Goal: Task Accomplishment & Management: Complete application form

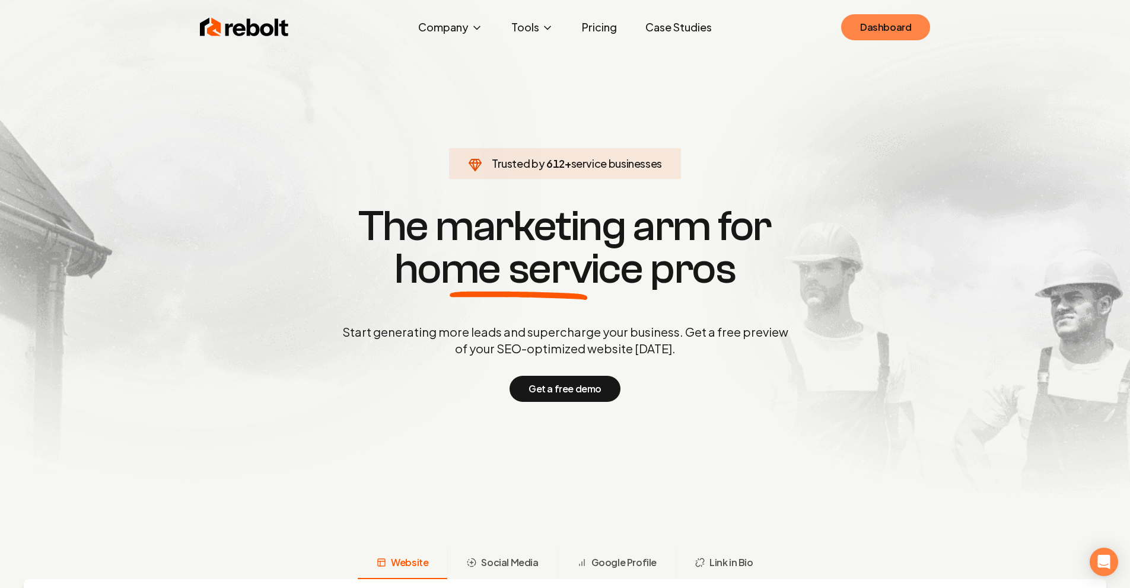
click at [897, 18] on link "Dashboard" at bounding box center [885, 27] width 89 height 26
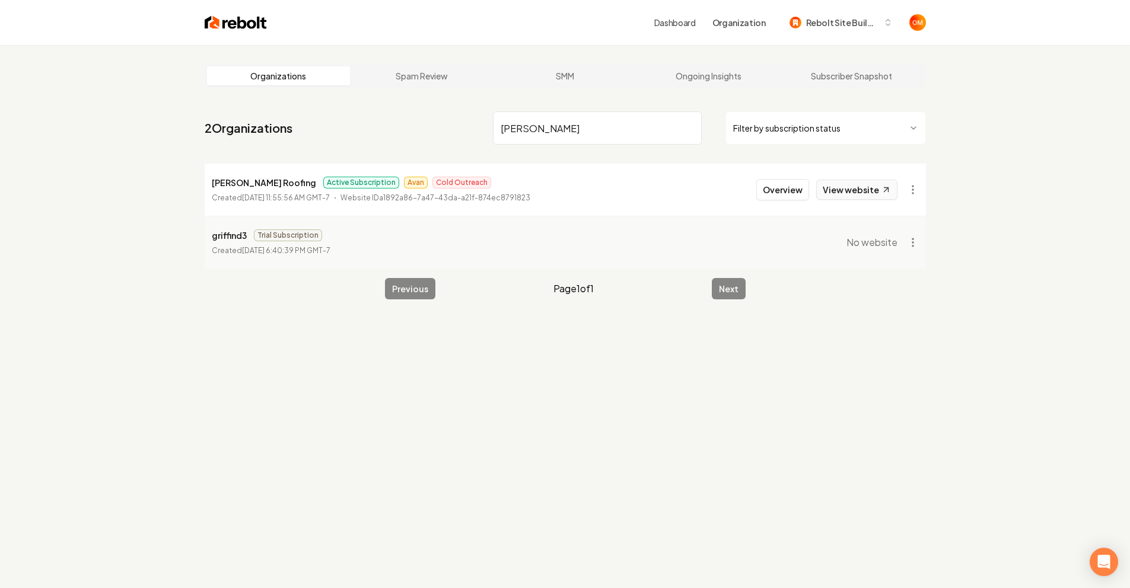
type input "griffin"
click at [868, 189] on link "View website" at bounding box center [856, 190] width 81 height 20
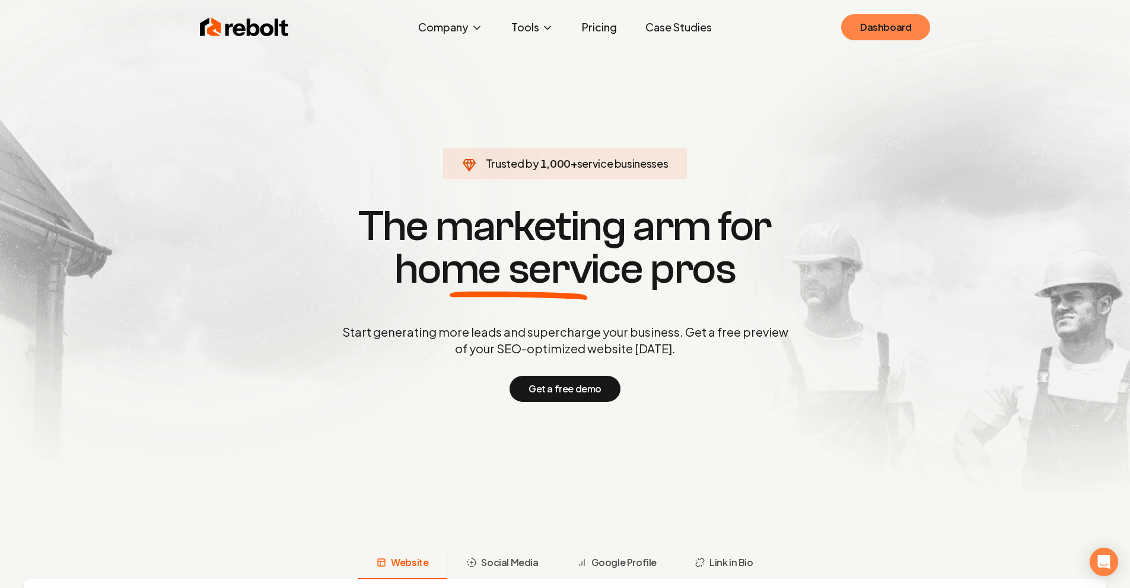
click at [916, 24] on link "Dashboard" at bounding box center [885, 27] width 89 height 26
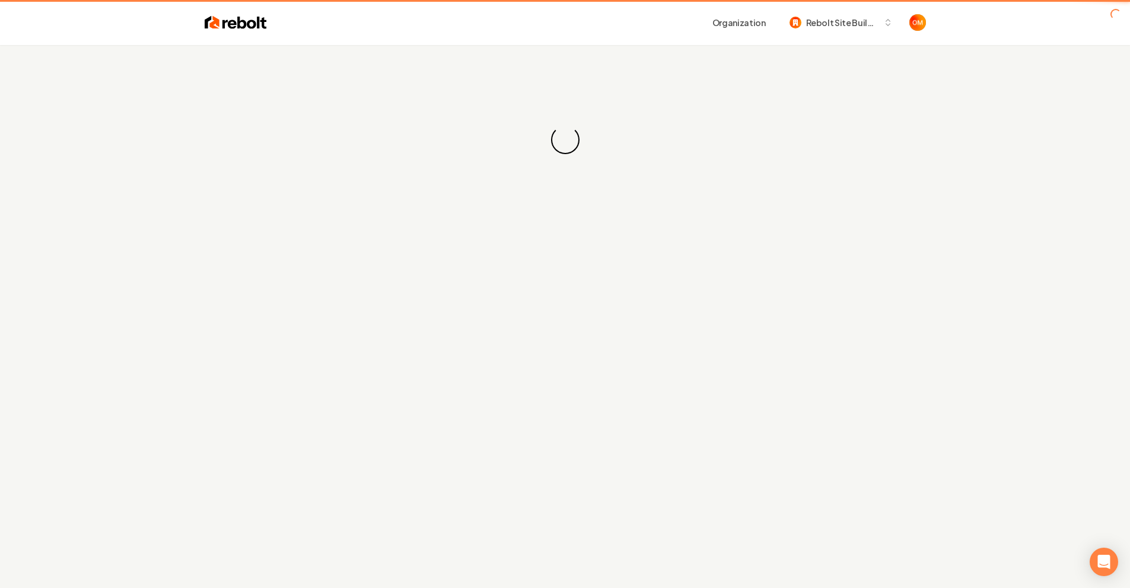
click at [909, 24] on span "Open user button" at bounding box center [917, 22] width 17 height 17
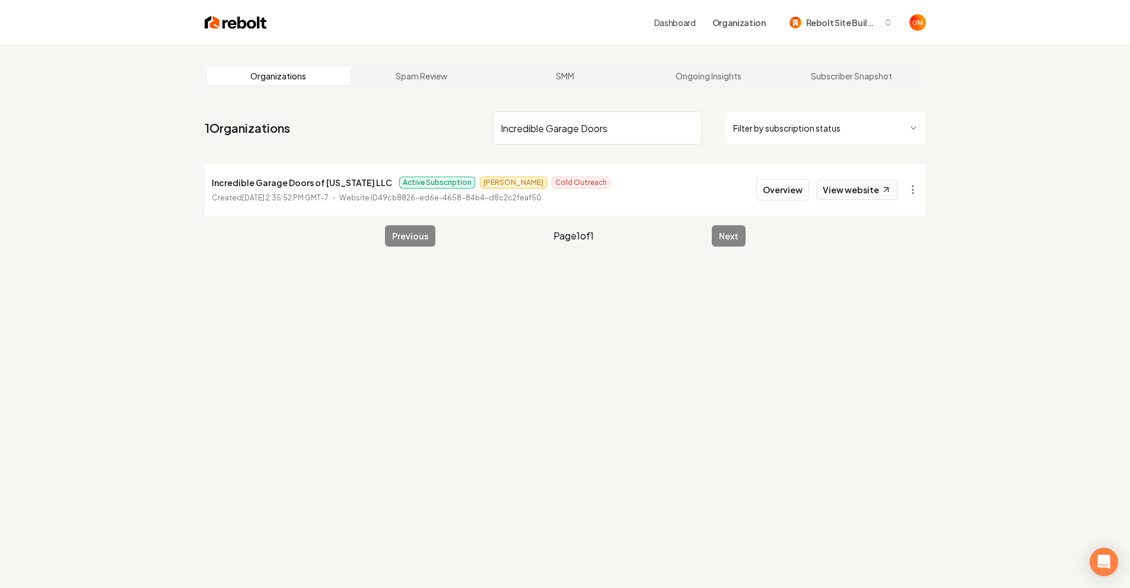
type input "Incredible Garage Doors"
click at [884, 186] on icon at bounding box center [886, 190] width 10 height 10
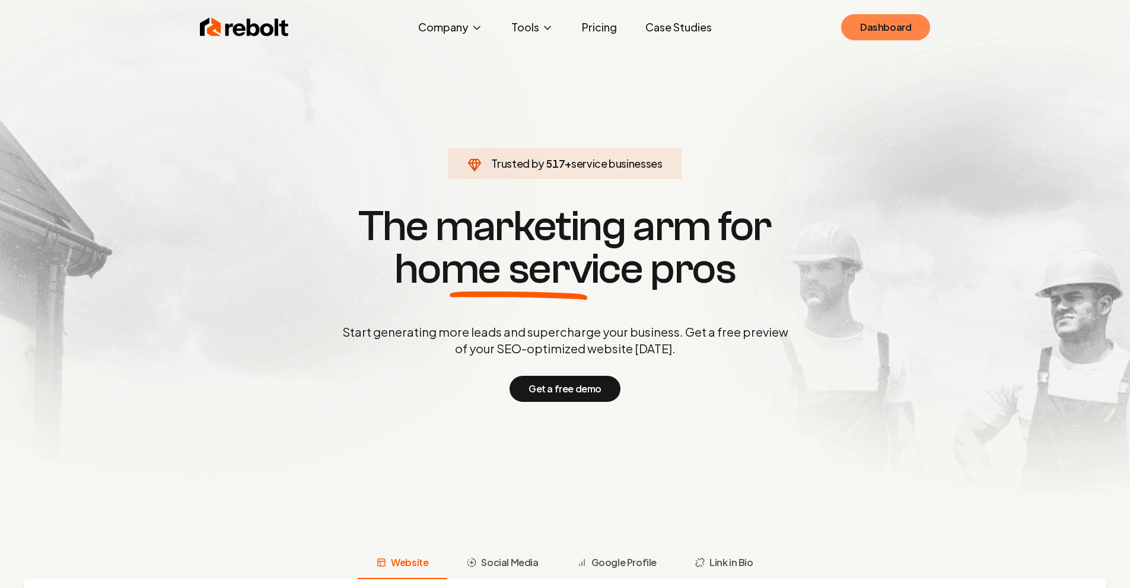
click at [910, 39] on link "Dashboard" at bounding box center [885, 27] width 89 height 26
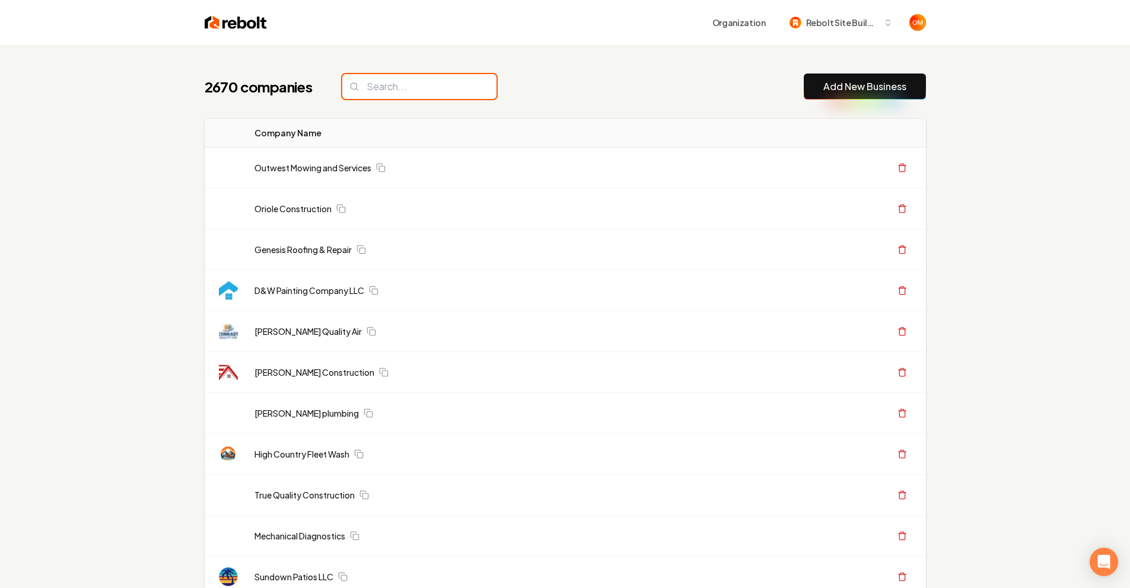
click at [416, 95] on input "search" at bounding box center [419, 86] width 154 height 25
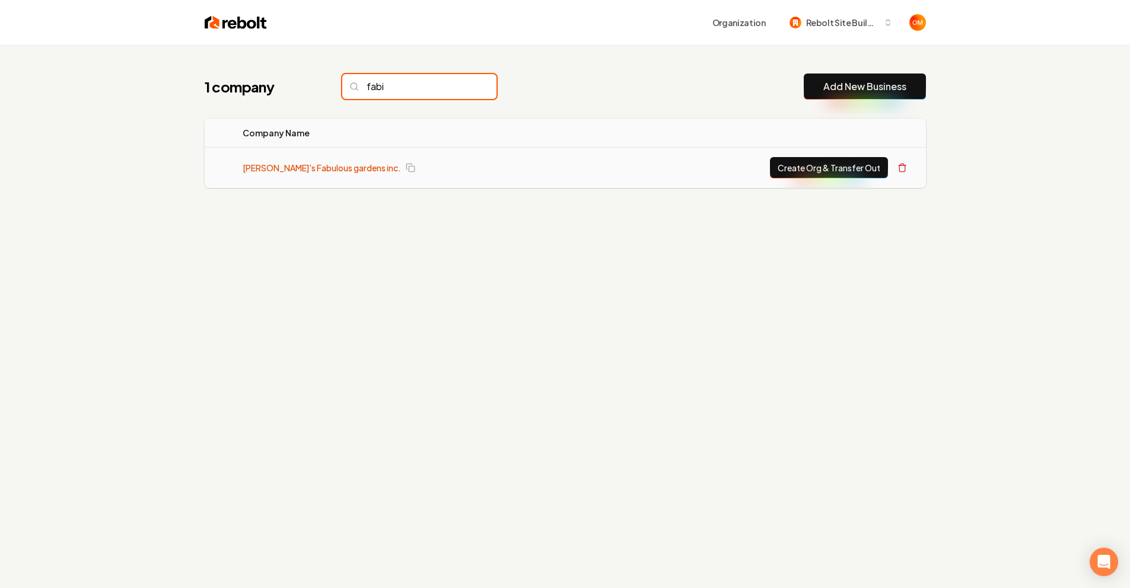
type input "fabi"
click at [335, 165] on link "[PERSON_NAME]'s Fabulous gardens inc." at bounding box center [322, 168] width 158 height 12
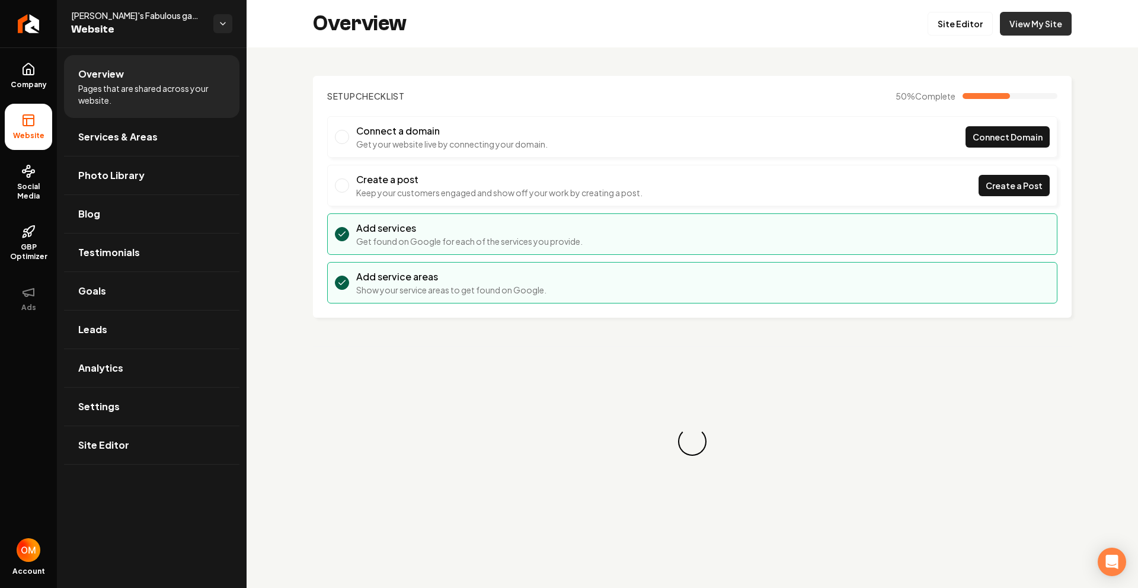
click at [1032, 20] on link "View My Site" at bounding box center [1036, 24] width 72 height 24
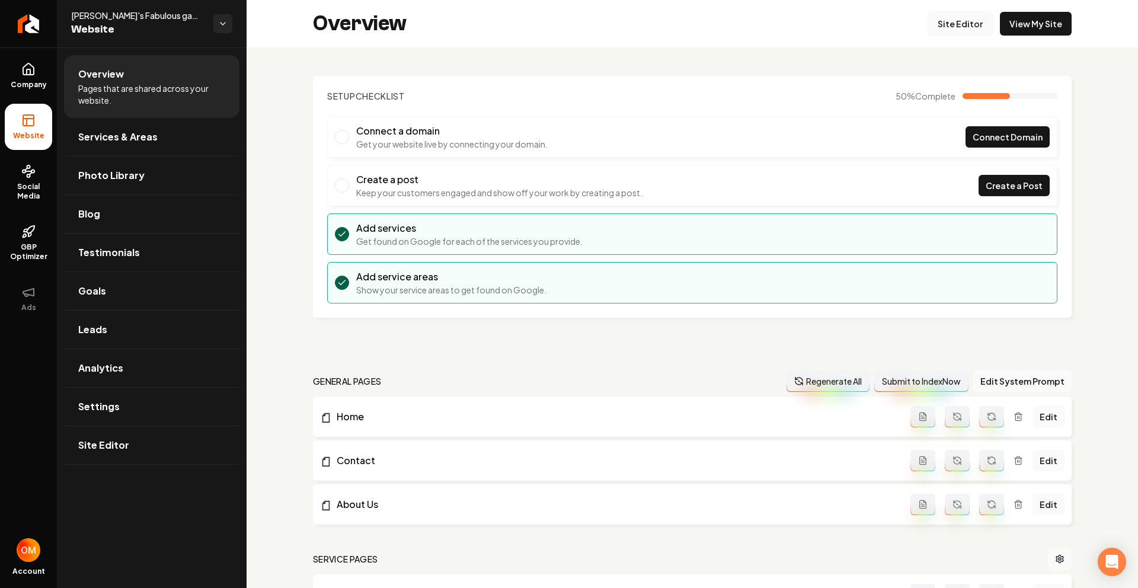
click at [968, 25] on link "Site Editor" at bounding box center [960, 24] width 65 height 24
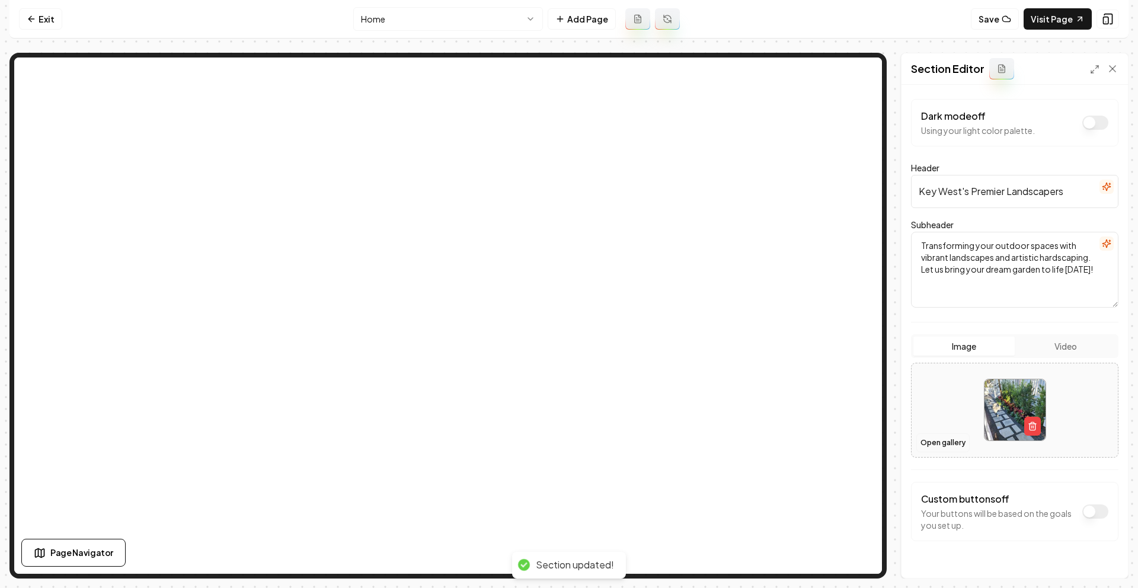
click at [940, 435] on button "Open gallery" at bounding box center [943, 442] width 53 height 19
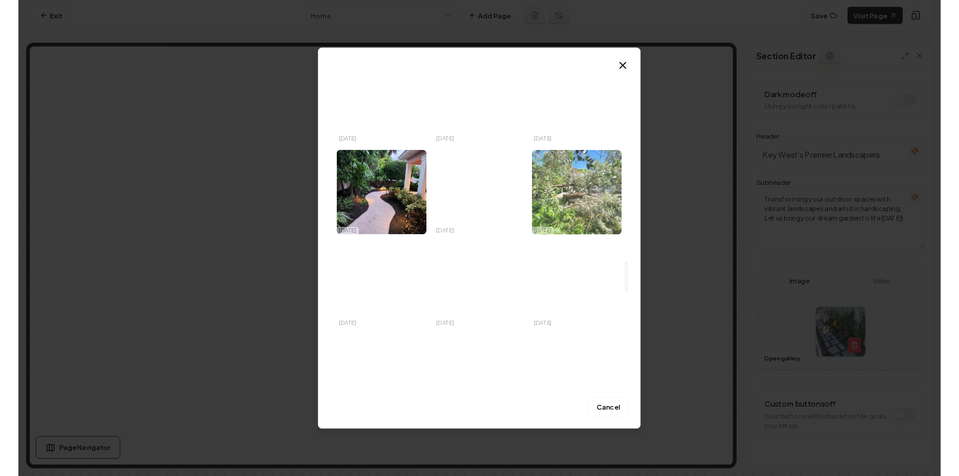
scroll to position [2444, 0]
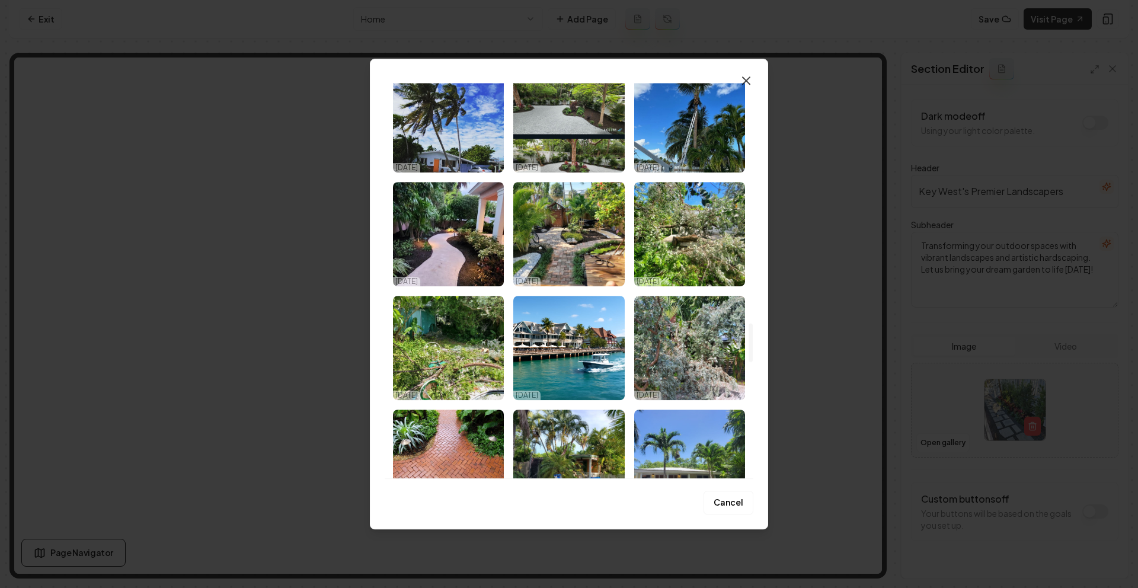
drag, startPoint x: 738, startPoint y: 70, endPoint x: 745, endPoint y: 79, distance: 11.0
click at [739, 72] on div "Upload My Images Stock Images 10/13/25 10/13/25 10/13/25 10/13/25 10/13/25 10/1…" at bounding box center [569, 294] width 398 height 471
click at [745, 79] on icon "button" at bounding box center [746, 80] width 7 height 7
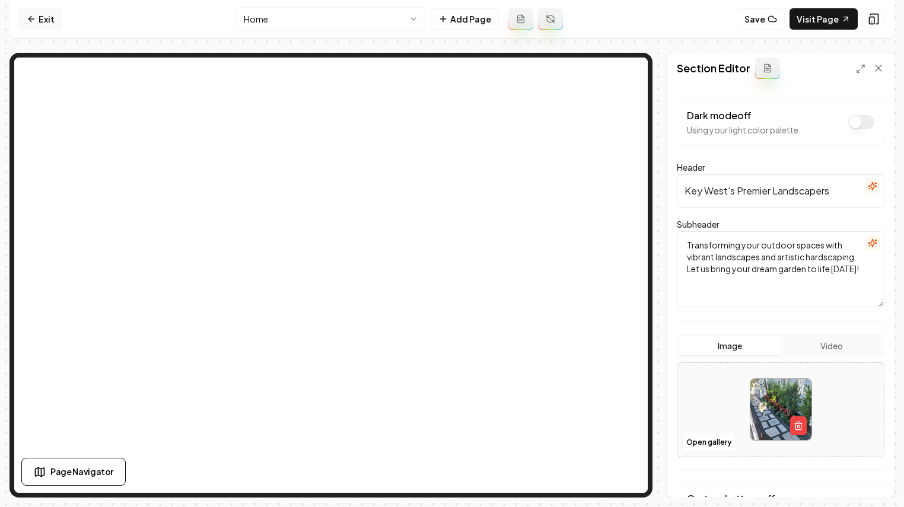
click at [37, 11] on link "Exit" at bounding box center [40, 18] width 43 height 21
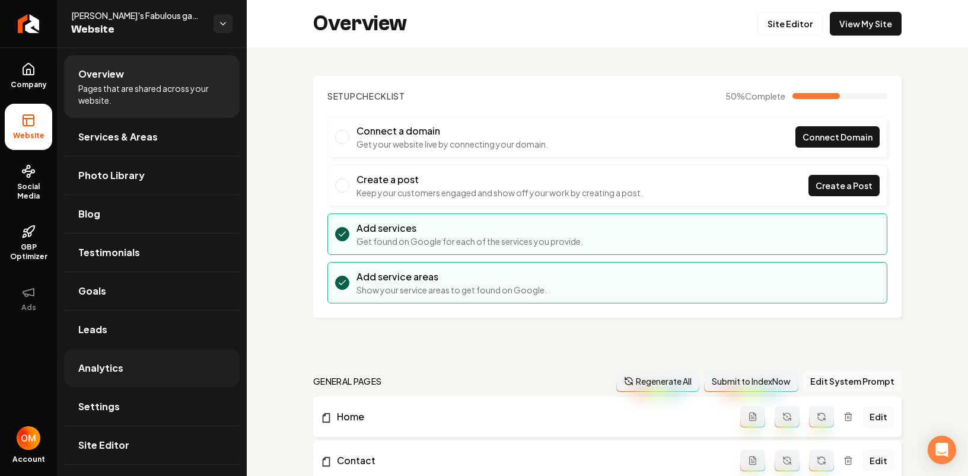
click at [147, 369] on link "Analytics" at bounding box center [152, 368] width 176 height 38
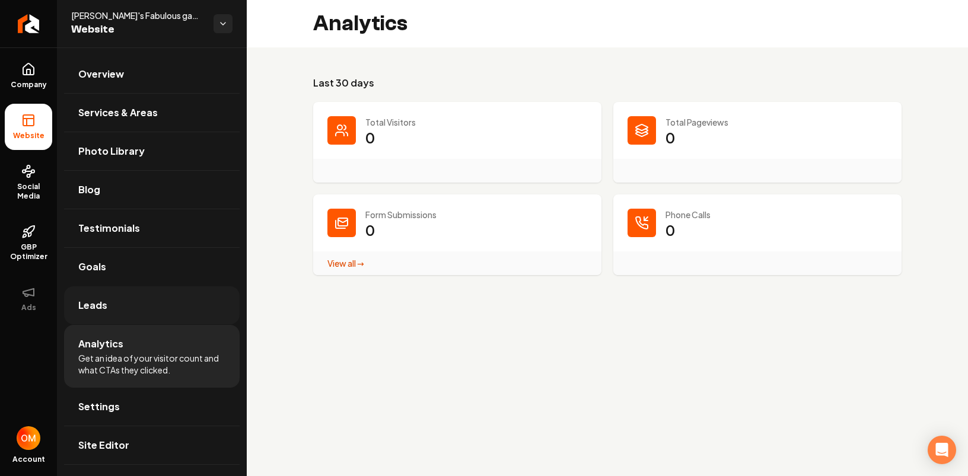
click at [118, 297] on link "Leads" at bounding box center [152, 305] width 176 height 38
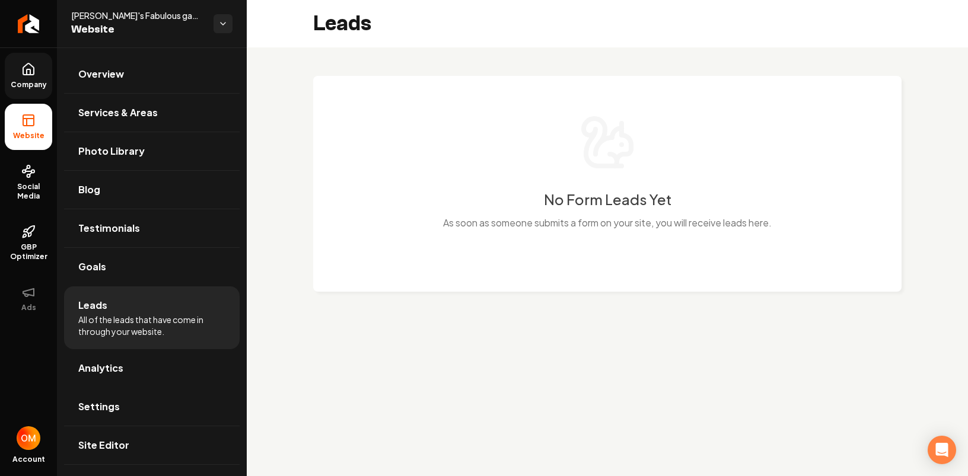
click at [17, 75] on link "Company" at bounding box center [28, 76] width 47 height 46
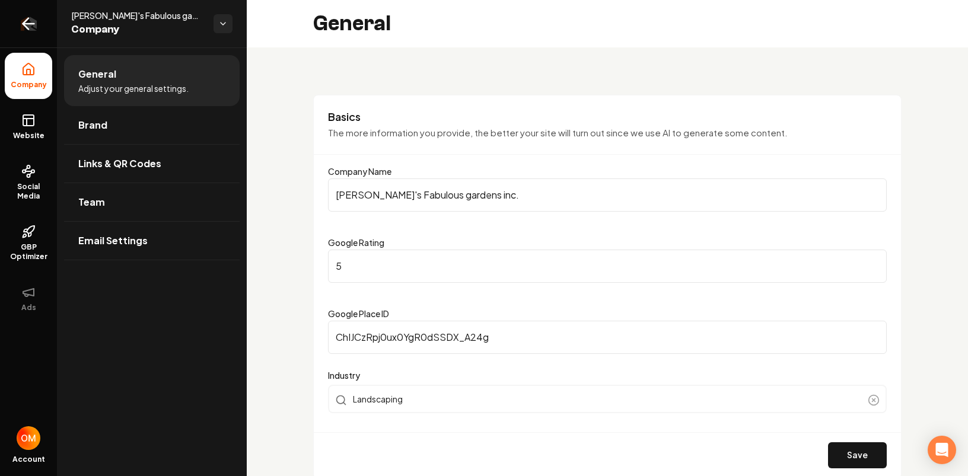
click at [35, 20] on icon "Return to dashboard" at bounding box center [28, 23] width 19 height 19
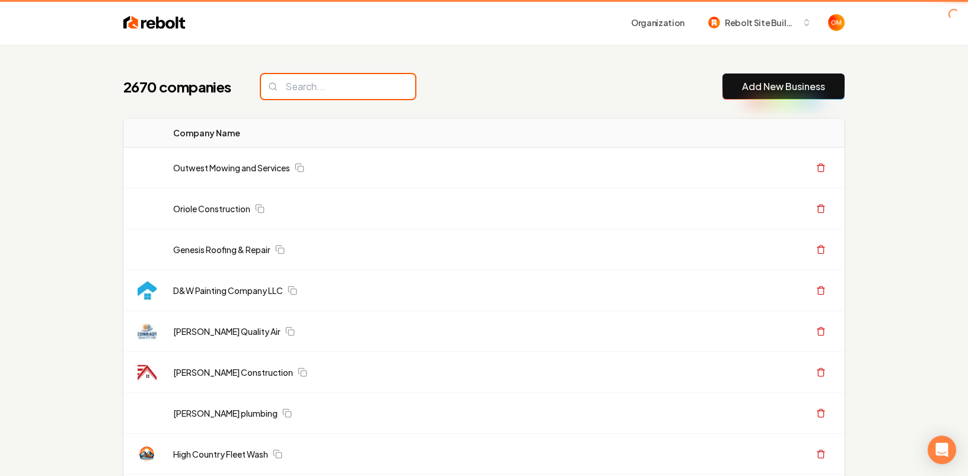
click at [277, 90] on input "search" at bounding box center [338, 86] width 154 height 25
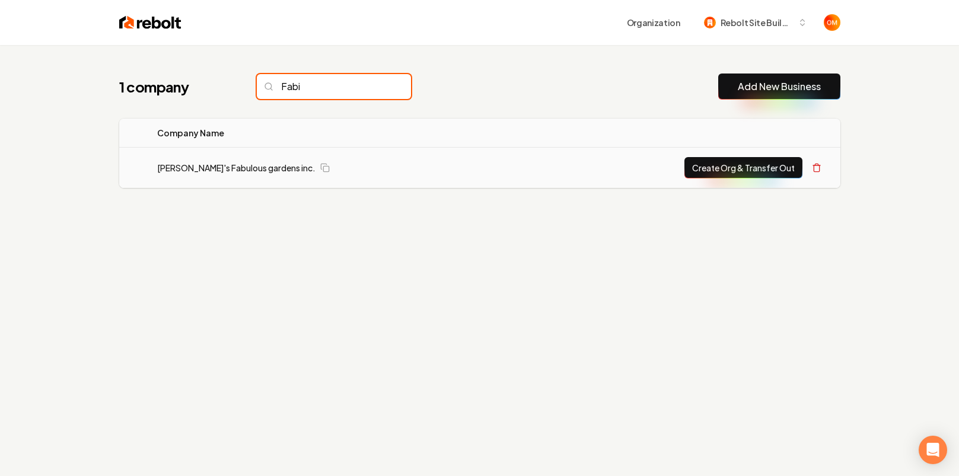
type input "Fabi"
click at [723, 168] on button "Create Org & Transfer Out" at bounding box center [743, 167] width 118 height 21
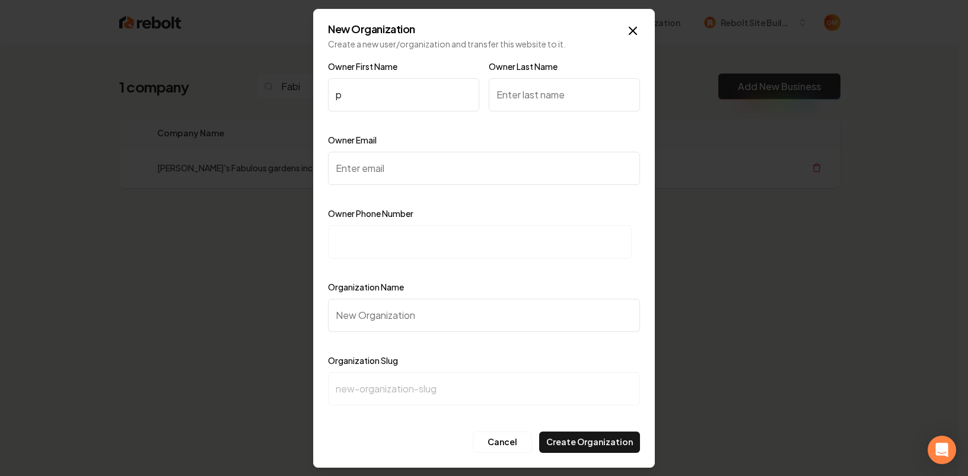
type input "p"
type input "P"
type input "Filip"
click at [555, 93] on input "Owner Last Name" at bounding box center [564, 94] width 151 height 33
type input "F"
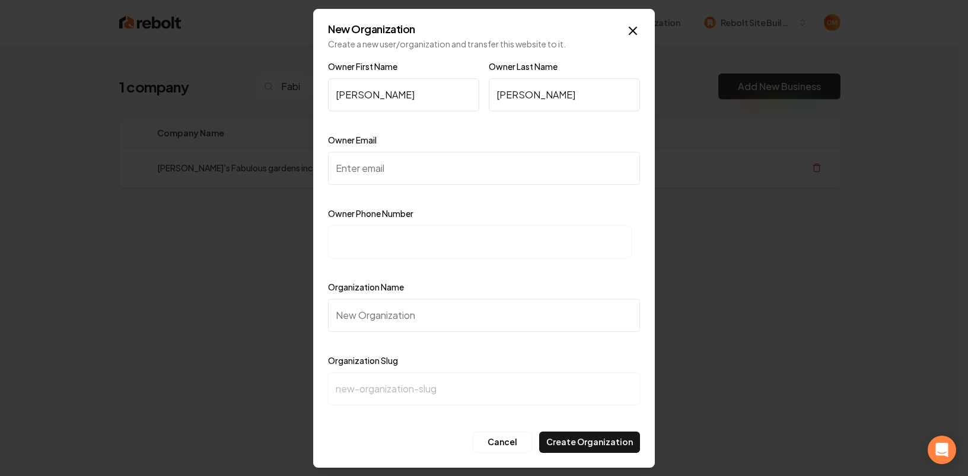
type input "Popp"
click at [505, 162] on input "Owner Email" at bounding box center [484, 168] width 312 height 33
paste input "https://www.fabisgardens.com/"
type input "https://www.fabisgardens.com/"
drag, startPoint x: 506, startPoint y: 168, endPoint x: 286, endPoint y: 173, distance: 220.0
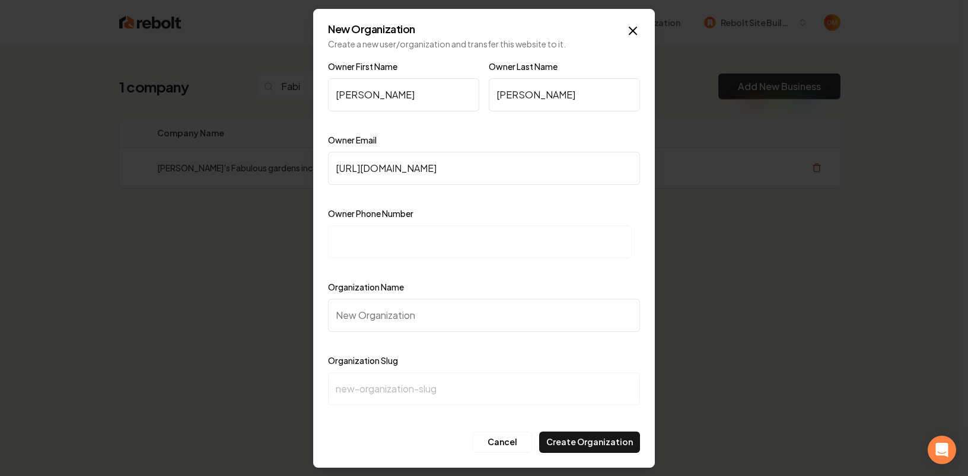
click at [291, 173] on body "Organization Rebolt Site Builder 1 company Fabi Add New Business Logo Company N…" at bounding box center [479, 238] width 959 height 476
paste input "fabisgardens@gmail.com"
type input "fabisgardens@gmail.com"
click at [384, 238] on input at bounding box center [480, 241] width 304 height 33
paste input "+1 (305) 923-7327"
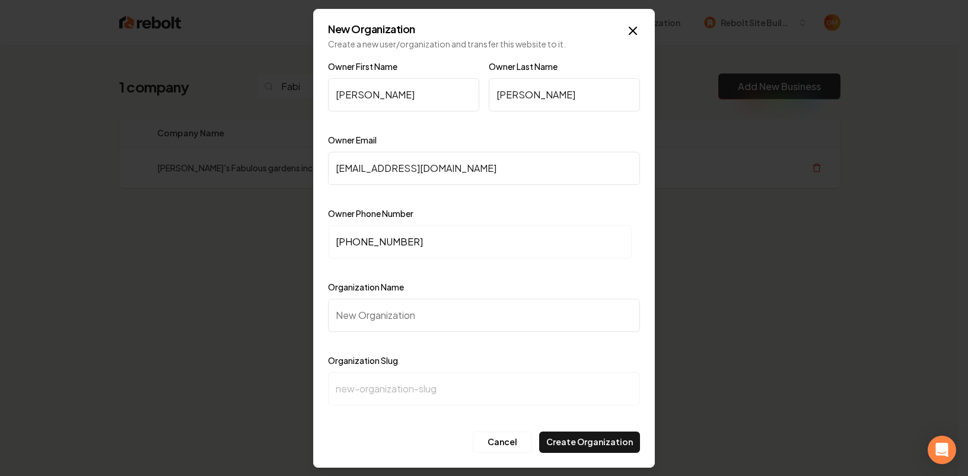
type input "+1 (305) 923-7327"
click at [396, 325] on input "Organization Name" at bounding box center [484, 315] width 312 height 33
type input "F"
type input "f"
type input "Fa"
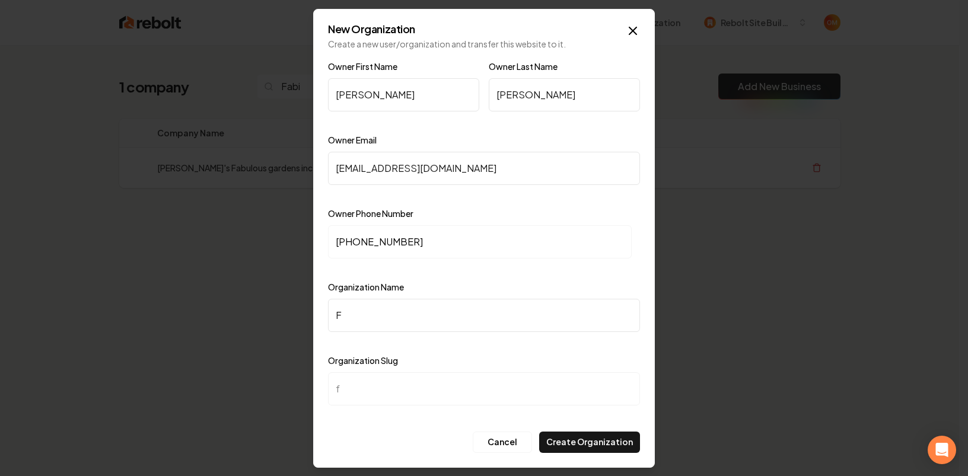
type input "fa"
type input "Fab"
type input "fab"
type input "Fabi"
type input "fabi"
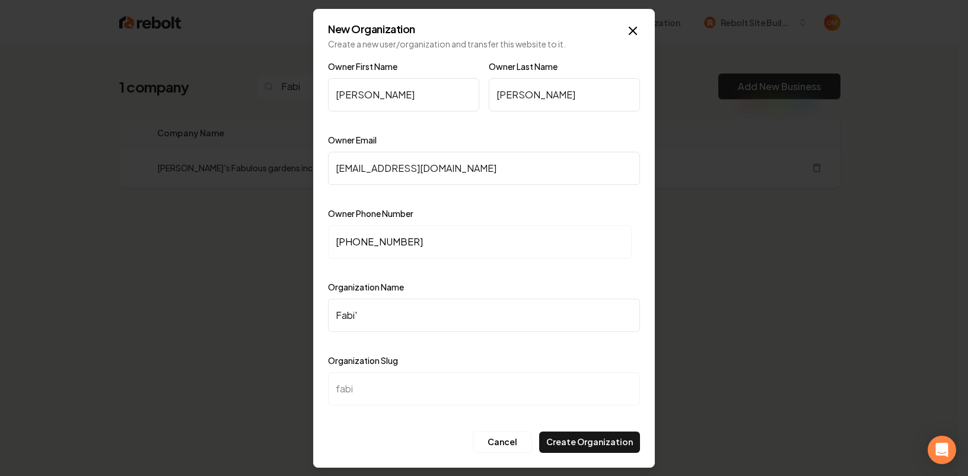
type input "Fabi's"
type input "fabis"
type input "Fabi's F"
type input "fabis-f"
type input "Fabi's Fa"
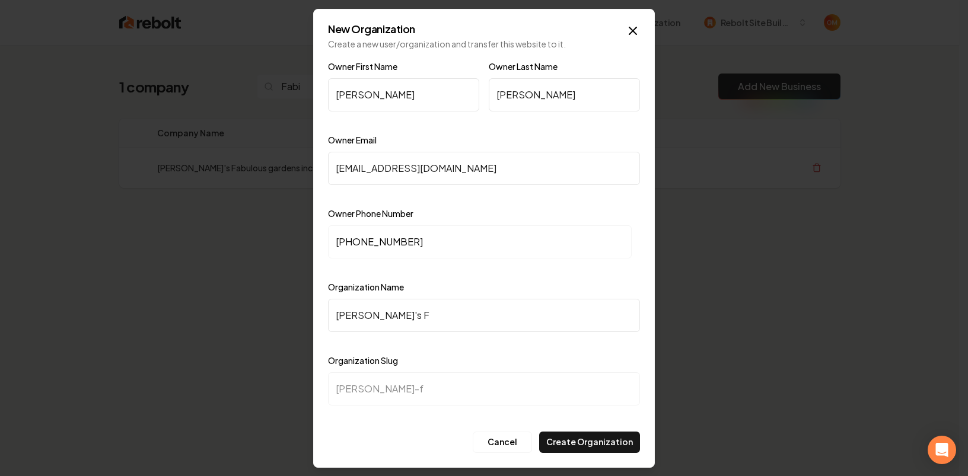
type input "fabis-fa"
type input "Fabi's Fabv"
type input "fabis-fabv"
type input "Fabi's Fabvu"
type input "fabis-fabvu"
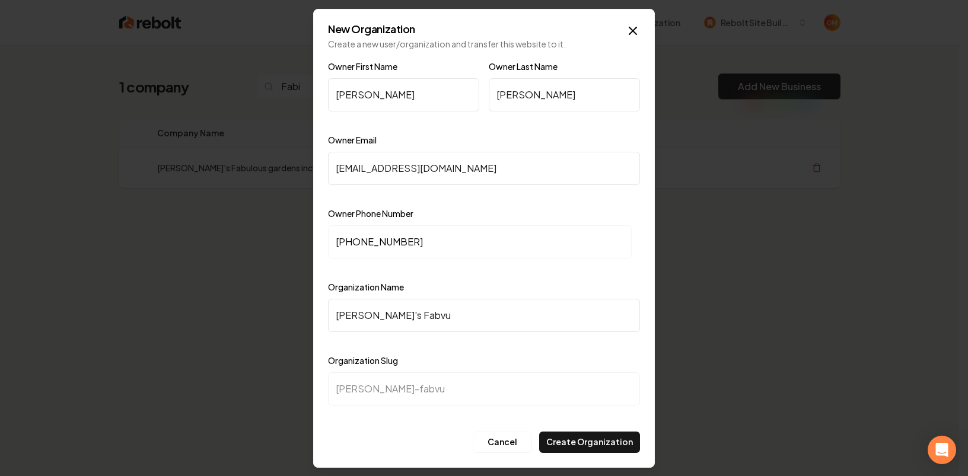
type input "Fabi's Fabv"
type input "fabis-fabv"
type input "Fabi's Fab"
type input "fabis-fab"
type input "Fabi's Fabu"
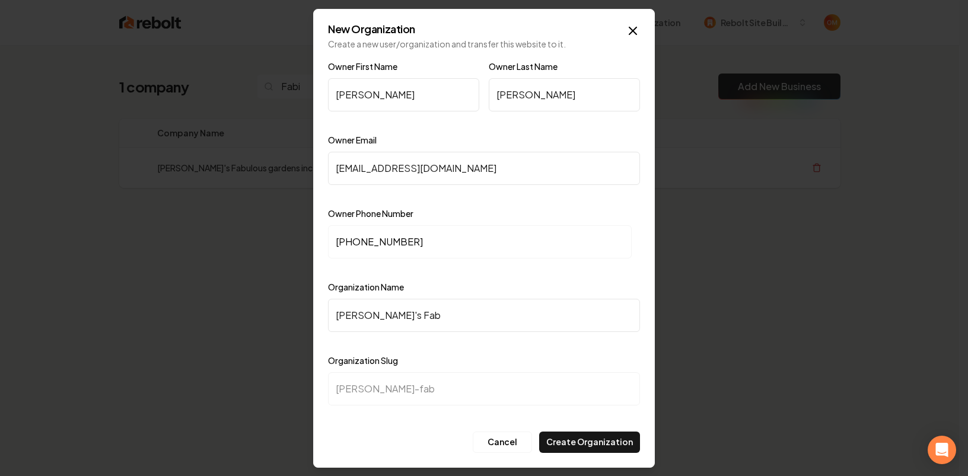
type input "fabis-fabu"
type input "Fabi's Fabul"
type input "fabis-fabul"
type input "Fabi's Fabulo"
type input "fabis-fabulo"
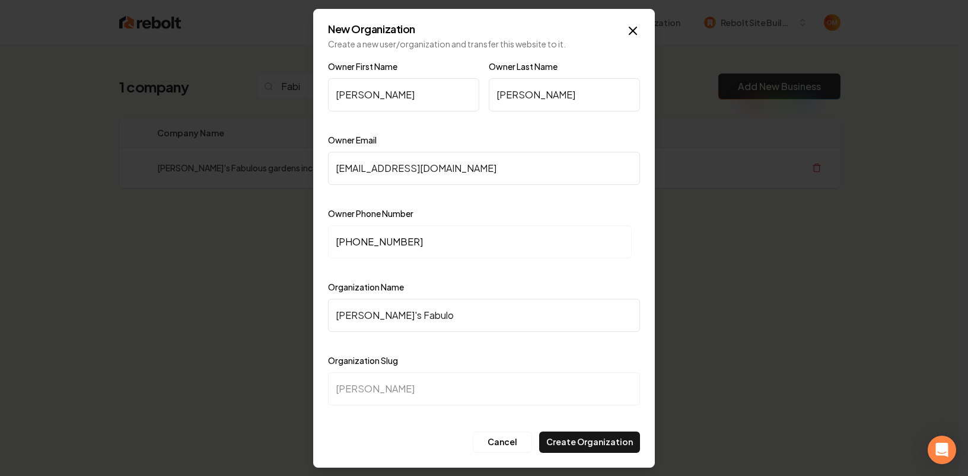
type input "Fabi's Fabulou"
type input "fabis-fabulou"
type input "Fabi's Fabulous"
type input "fabis-fabulous"
type input "Fabi's Fabulous G"
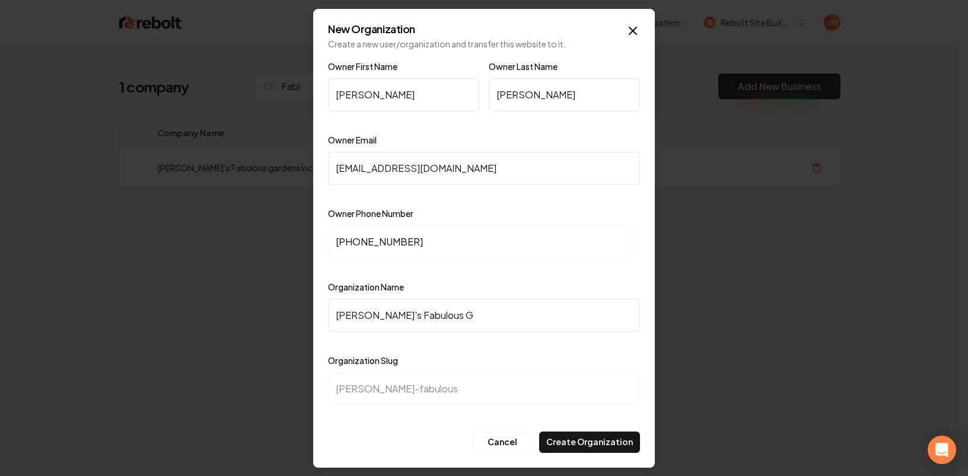
type input "fabis-fabulous-g"
type input "Fabi's Fabulous"
type input "fabis-fabulous"
type input "Fabi's Fabulous g"
type input "fabis-fabulous-g"
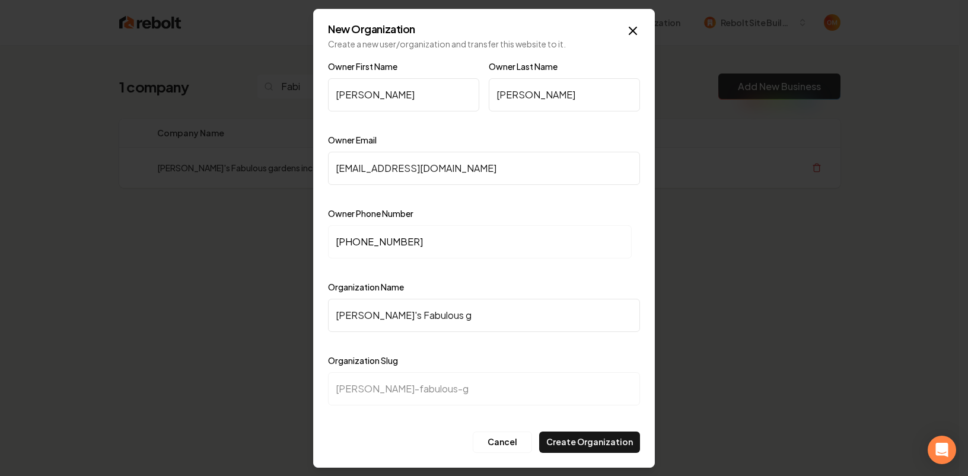
type input "Fabi's Fabulous ga"
type input "fabis-fabulous-ga"
type input "Fabi's Fabulous gar"
type input "fabis-fabulous-gar"
type input "Fabi's Fabulous gard"
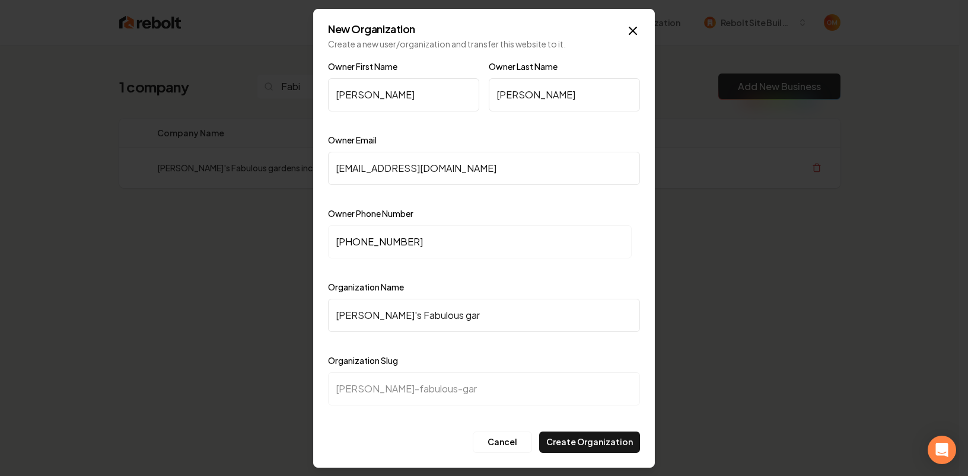
type input "fabis-fabulous-gard"
type input "Fabi's Fabulous garde"
type input "fabis-fabulous-garde"
type input "Fabi's Fabulous garden"
type input "fabis-fabulous-garden"
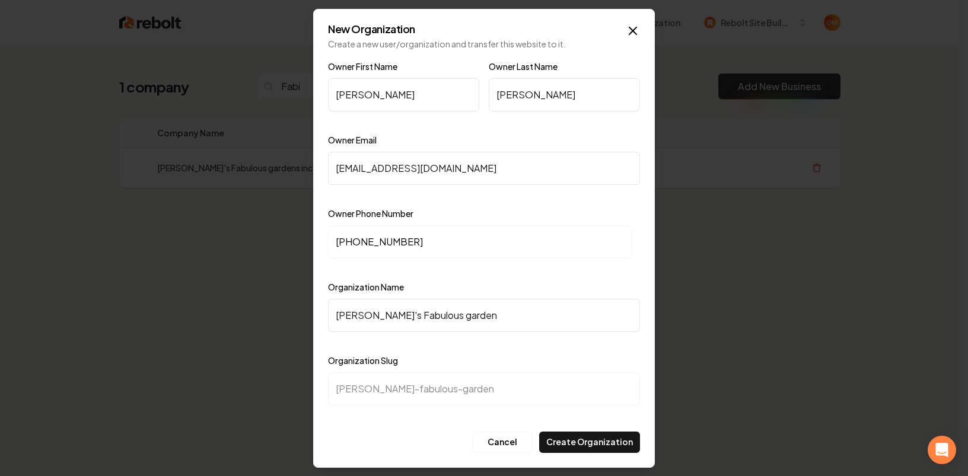
type input "Fabi's Fabulous gardens"
type input "fabis-fabulous-gardens"
type input "Fabi's Fabulous gardens i"
type input "fabis-fabulous-gardens-i"
type input "Fabi's Fabulous gardens in"
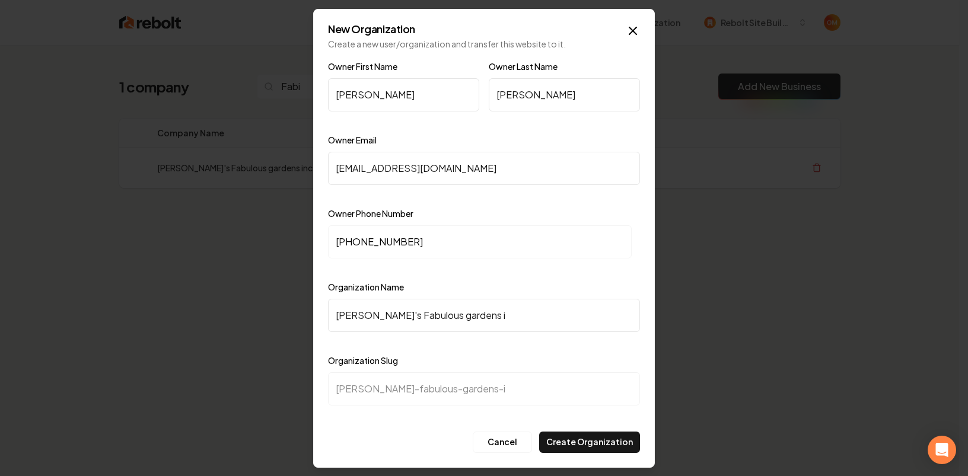
type input "fabis-fabulous-gardens-in"
type input "Fabi's Fabulous gardens inc"
type input "fabis-fabulous-gardens-inc"
type input "[PERSON_NAME]'s Fabulous gardens inc."
click at [592, 439] on button "Create Organization" at bounding box center [589, 442] width 101 height 21
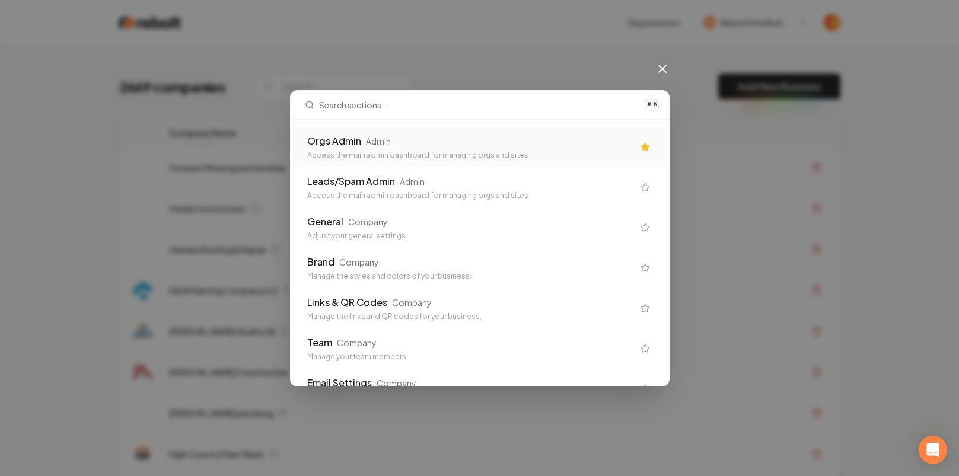
click at [458, 146] on div "Orgs Admin Admin" at bounding box center [470, 141] width 326 height 14
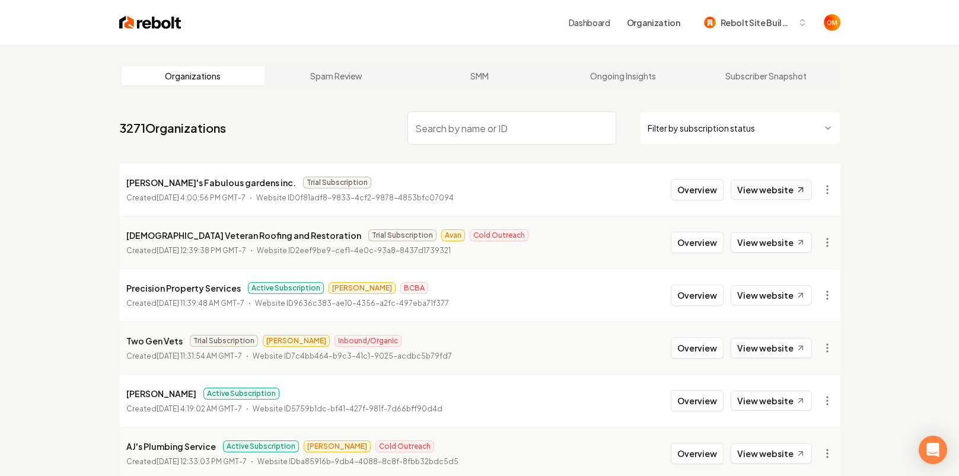
click at [770, 184] on link "View website" at bounding box center [771, 190] width 81 height 20
click at [827, 186] on html "Dashboard Organization Rebolt Site Builder Organizations Spam Review SMM Ongoin…" at bounding box center [479, 238] width 959 height 476
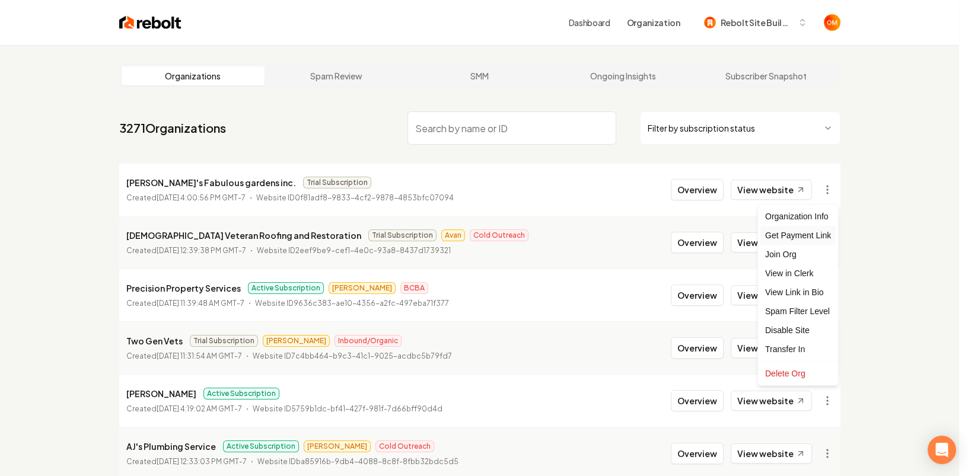
click at [819, 234] on div "Get Payment Link" at bounding box center [797, 235] width 75 height 19
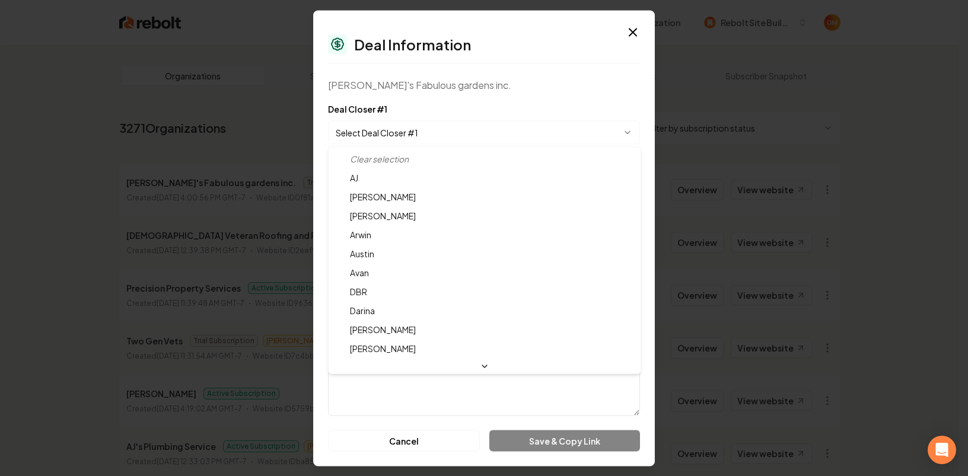
click at [416, 127] on body "Dashboard Organization Rebolt Site Builder Organizations Spam Review SMM Ongoin…" at bounding box center [479, 238] width 959 height 476
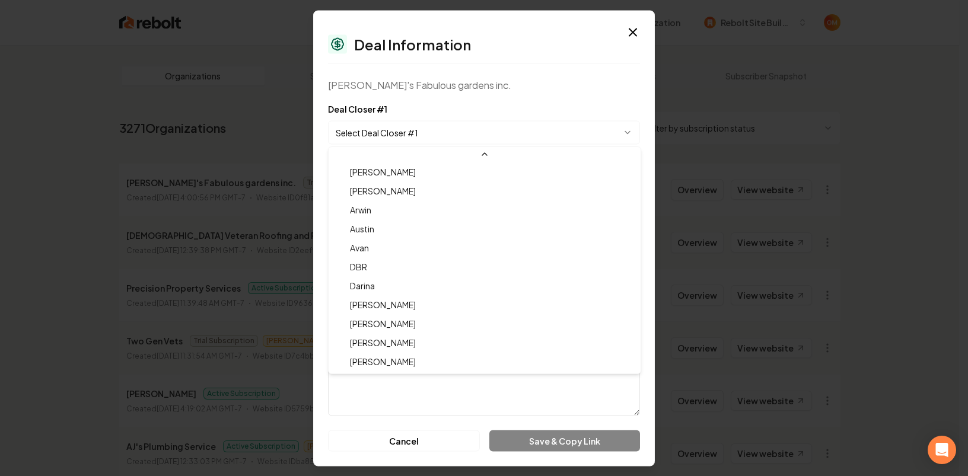
select select "**********"
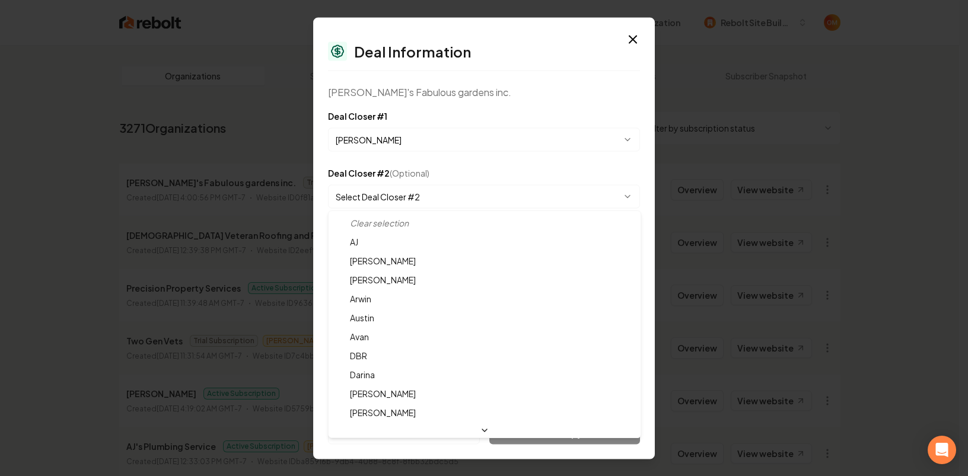
click at [392, 196] on body "Dashboard Organization Rebolt Site Builder Organizations Spam Review SMM Ongoin…" at bounding box center [479, 238] width 959 height 476
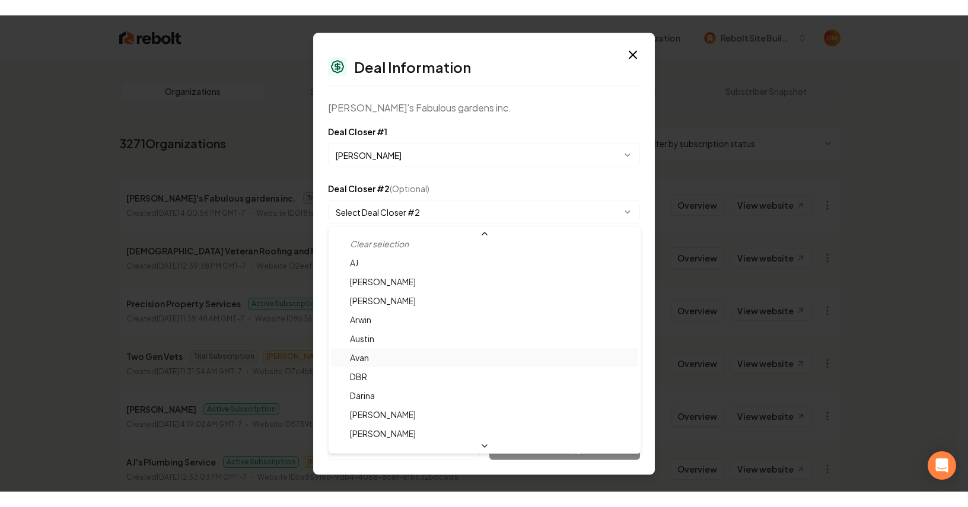
scroll to position [0, 0]
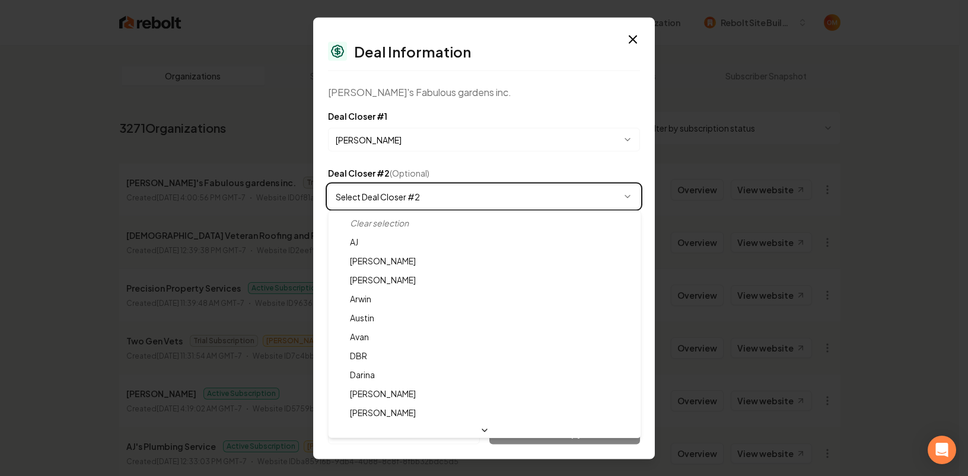
click at [468, 100] on body "Dashboard Organization Rebolt Site Builder Organizations Spam Review SMM Ongoin…" at bounding box center [479, 238] width 959 height 476
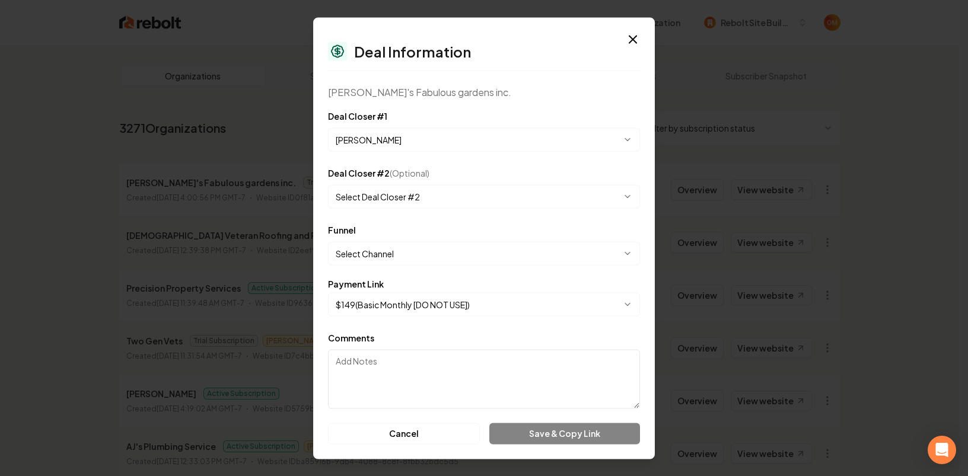
click at [433, 254] on body "Dashboard Organization Rebolt Site Builder Organizations Spam Review SMM Ongoin…" at bounding box center [479, 238] width 959 height 476
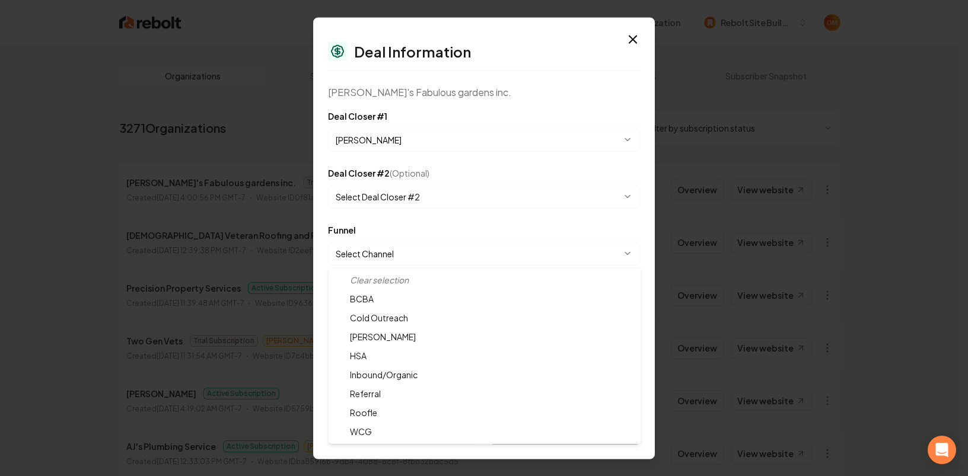
select select "**********"
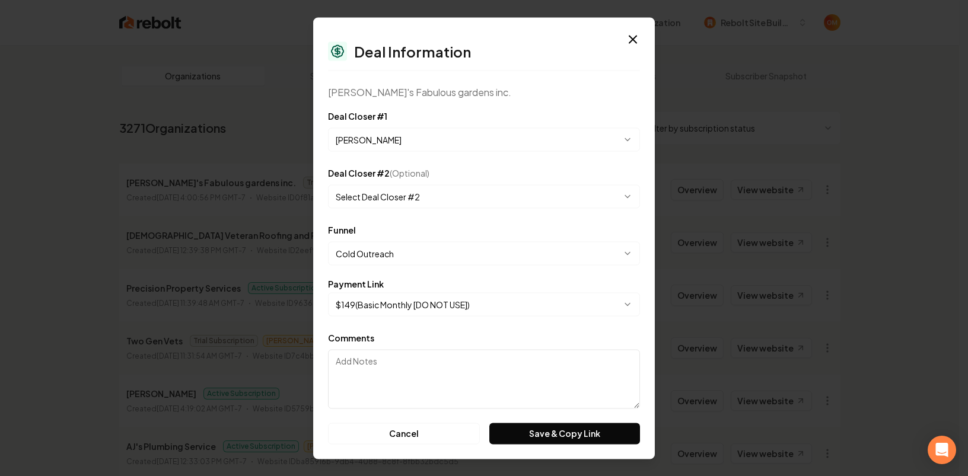
click at [410, 302] on body "Dashboard Organization Rebolt Site Builder Organizations Spam Review SMM Ongoin…" at bounding box center [479, 238] width 959 height 476
click at [462, 334] on div "Comments" at bounding box center [484, 369] width 312 height 78
click at [543, 436] on button "Save & Copy Link" at bounding box center [564, 433] width 151 height 21
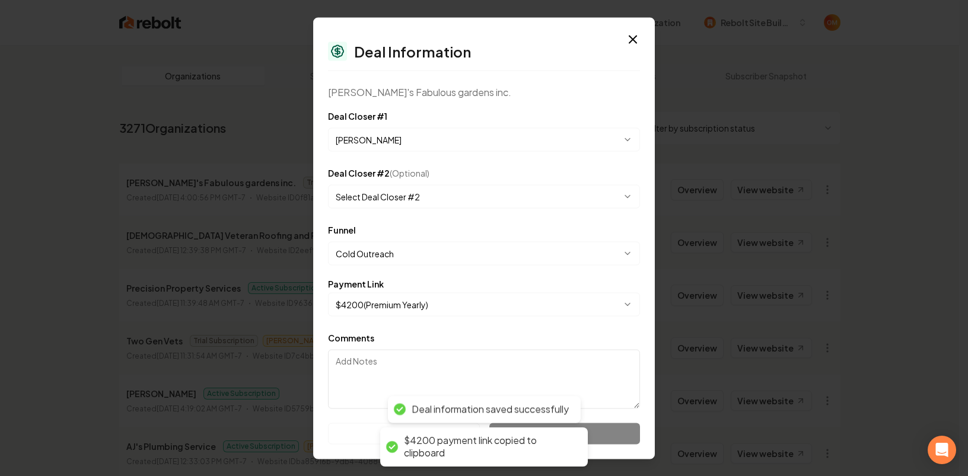
select select "**********"
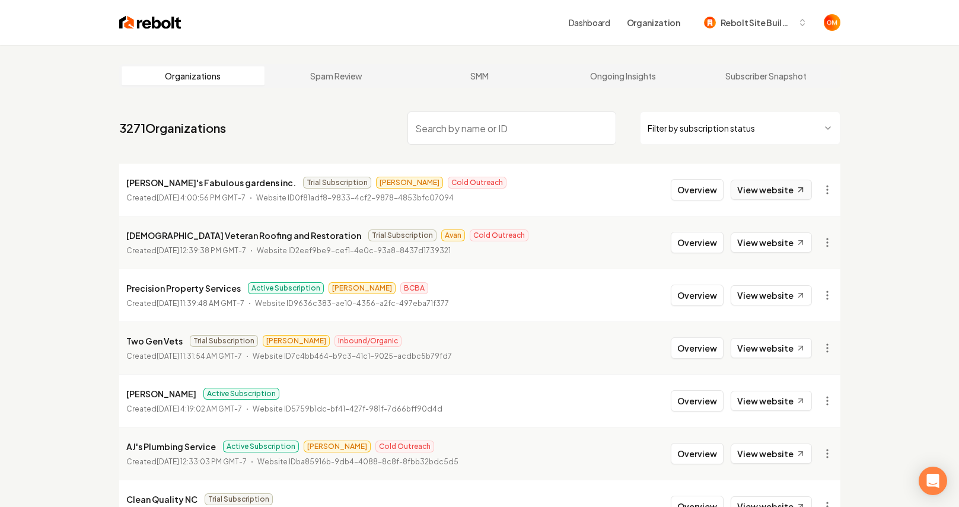
click at [765, 184] on link "View website" at bounding box center [771, 190] width 81 height 20
click at [699, 192] on button "Overview" at bounding box center [697, 189] width 53 height 21
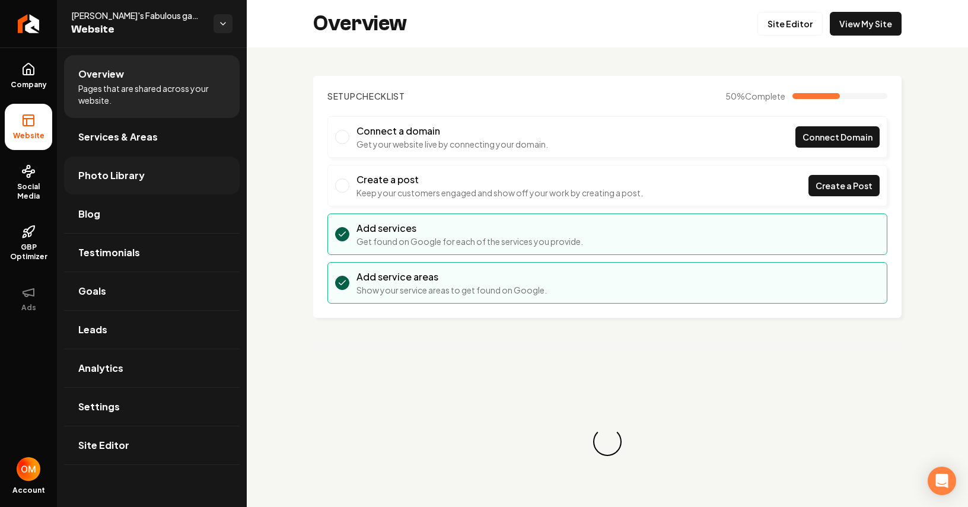
click at [115, 168] on span "Photo Library" at bounding box center [111, 175] width 66 height 14
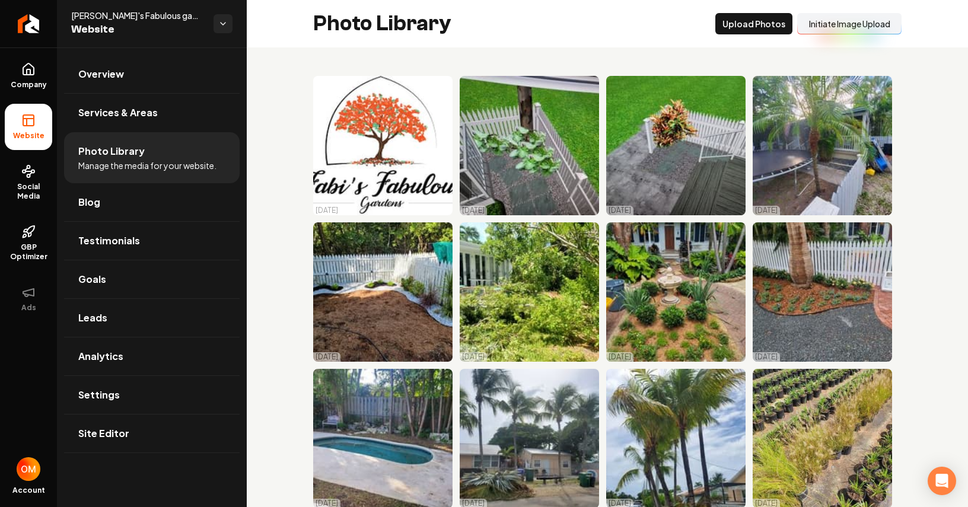
click at [839, 25] on button "Initiate Image Upload" at bounding box center [849, 23] width 104 height 21
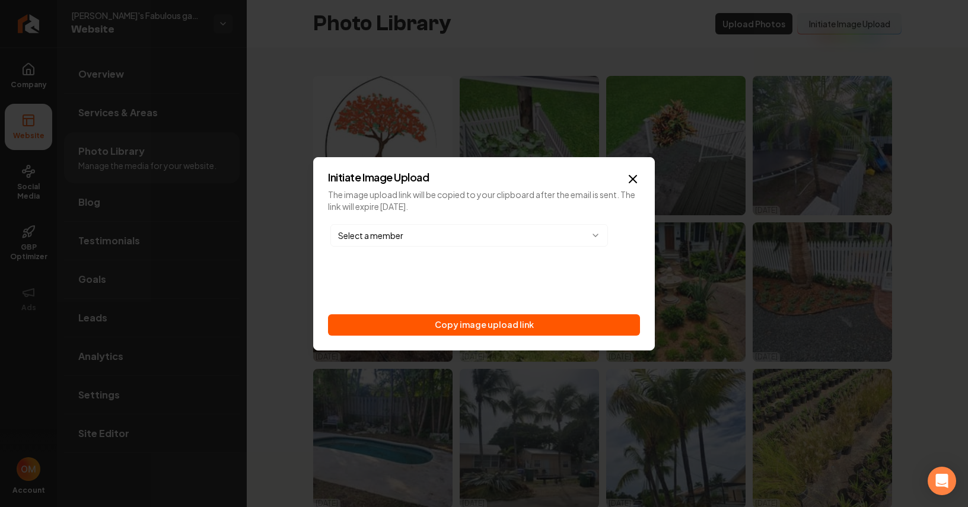
click at [400, 234] on body "Company Website Social Media GBP Optimizer Ads Account Fabi's Fabulous gardens …" at bounding box center [484, 253] width 968 height 507
click at [452, 324] on button "Send image upload email and copy link" at bounding box center [484, 324] width 312 height 21
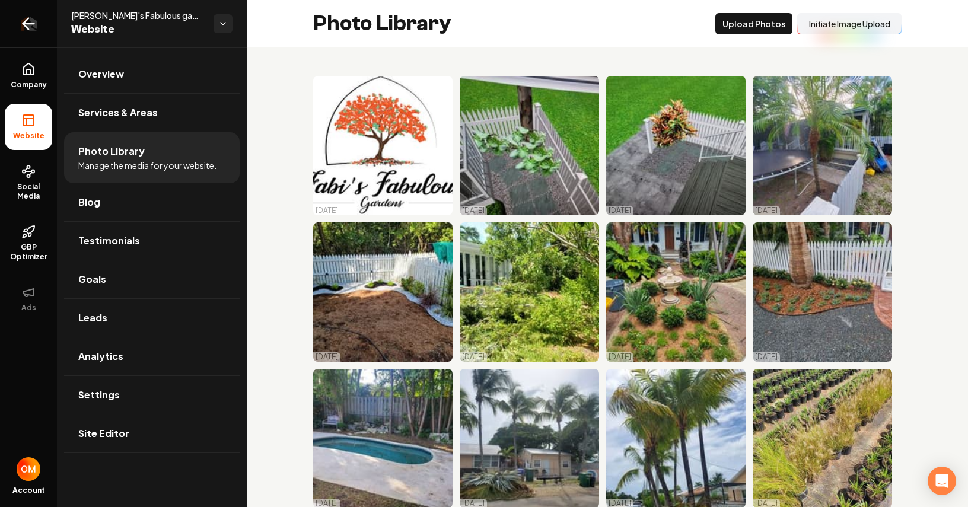
click at [33, 22] on icon "Return to dashboard" at bounding box center [28, 23] width 19 height 19
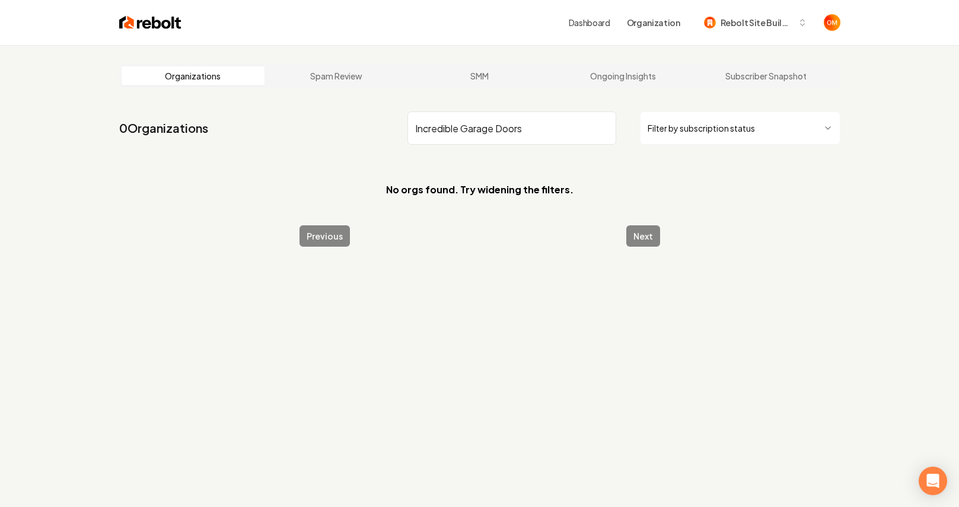
type input "Incredible Garage Doors"
click at [495, 226] on div "Previous Next" at bounding box center [479, 235] width 361 height 21
click at [497, 117] on input "Incredible Garage Doors" at bounding box center [511, 127] width 209 height 33
click at [605, 128] on input "Incredible Garage Doors" at bounding box center [511, 127] width 209 height 33
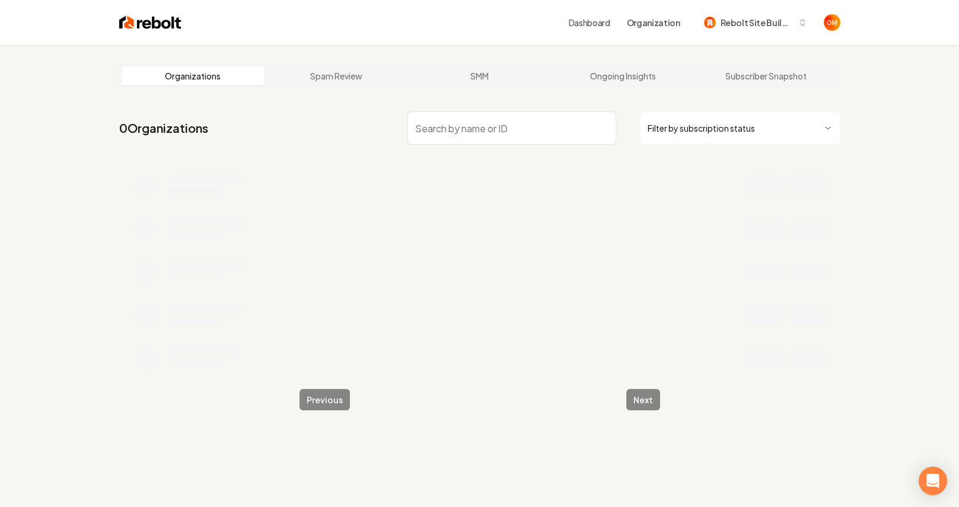
click at [553, 126] on input "search" at bounding box center [511, 127] width 209 height 33
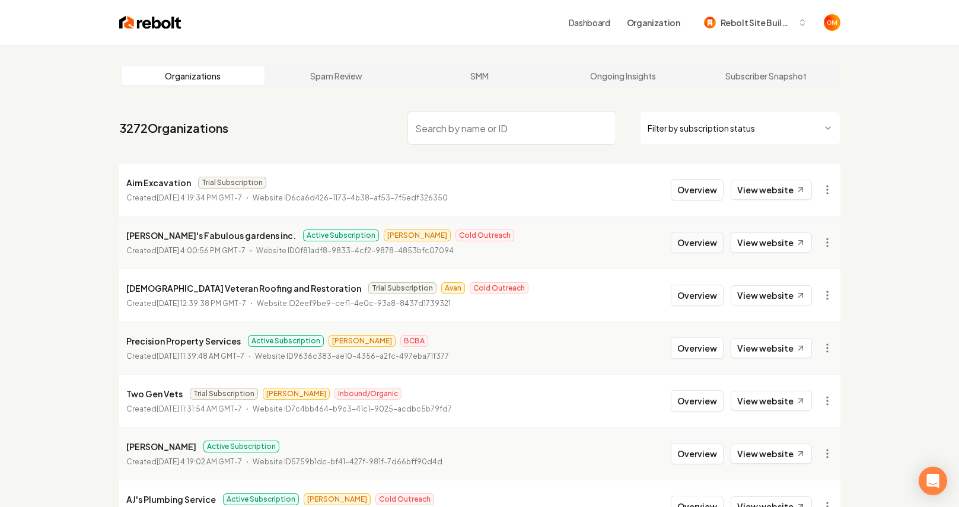
click at [696, 241] on button "Overview" at bounding box center [697, 242] width 53 height 21
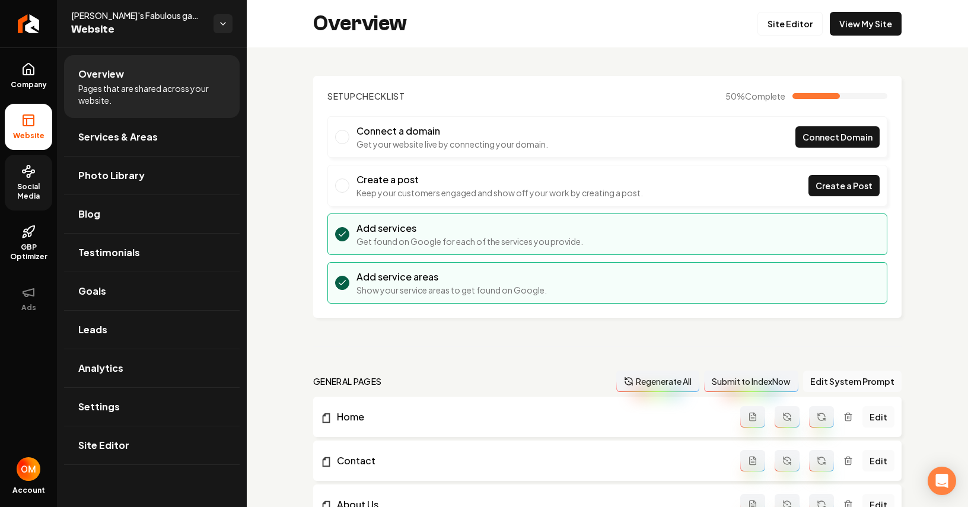
click at [24, 172] on circle at bounding box center [24, 171] width 3 height 3
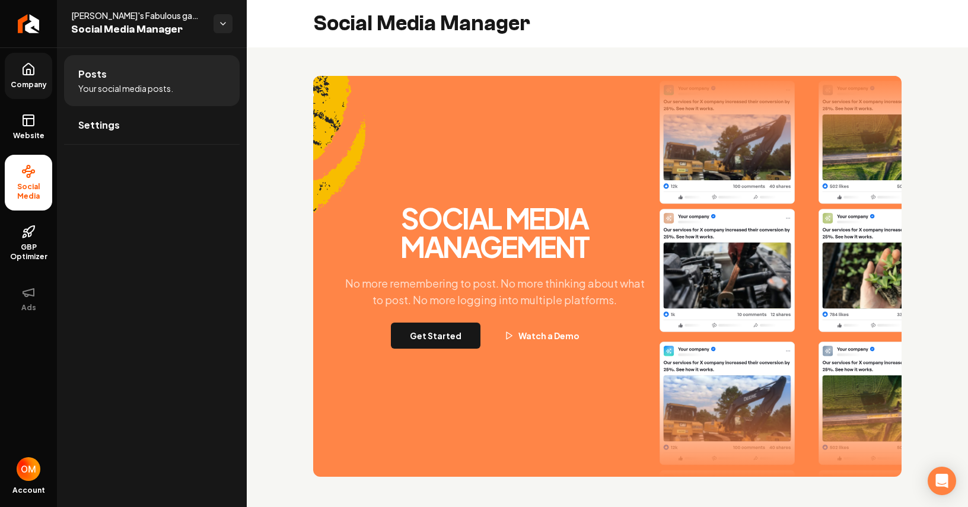
click at [24, 58] on link "Company" at bounding box center [28, 76] width 47 height 46
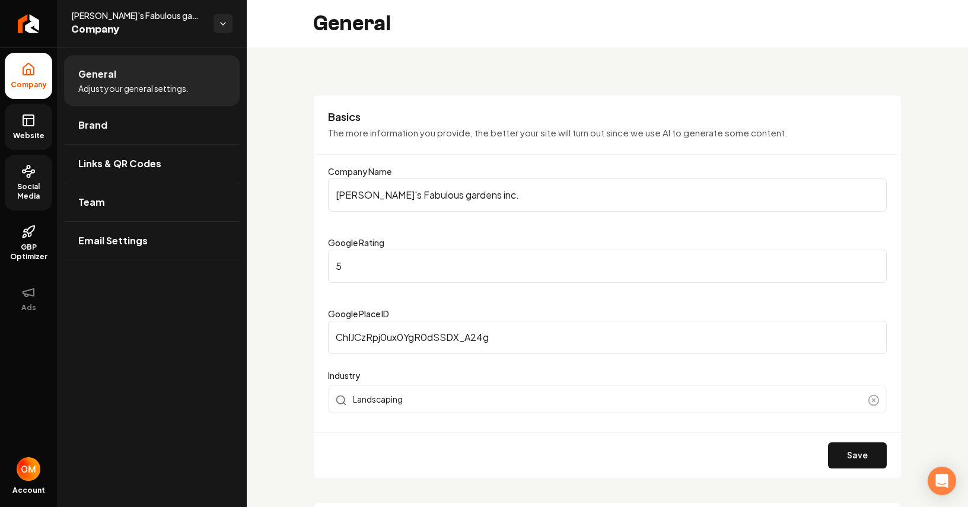
click at [37, 128] on link "Website" at bounding box center [28, 127] width 47 height 46
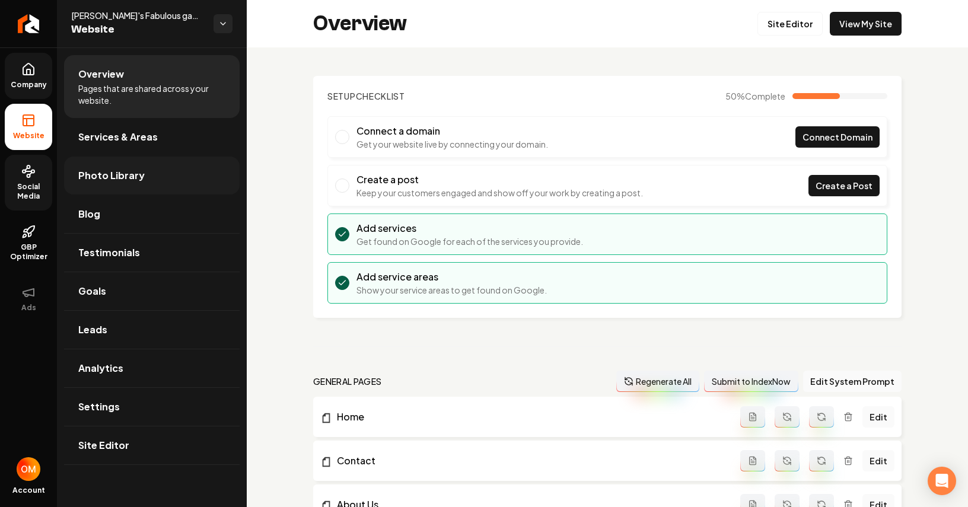
click at [141, 171] on link "Photo Library" at bounding box center [152, 176] width 176 height 38
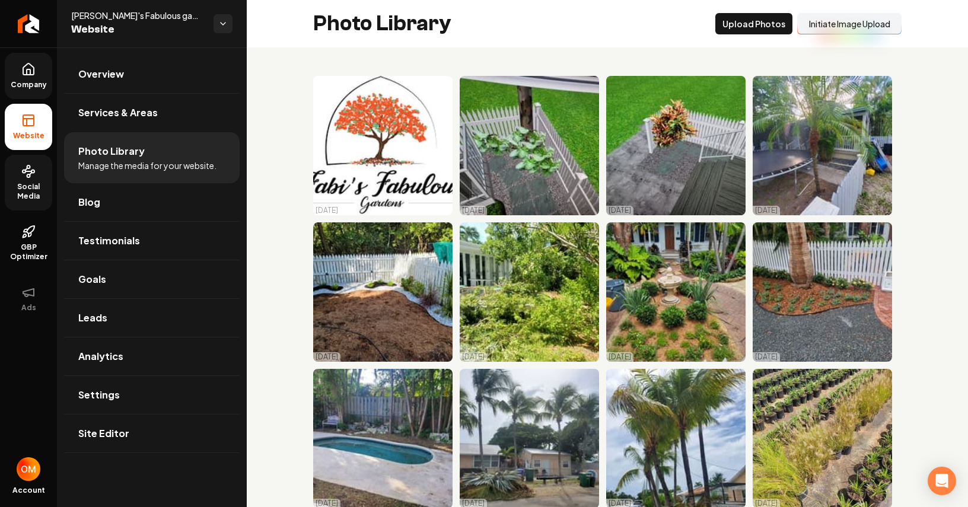
click at [835, 24] on button "Initiate Image Upload" at bounding box center [849, 23] width 104 height 21
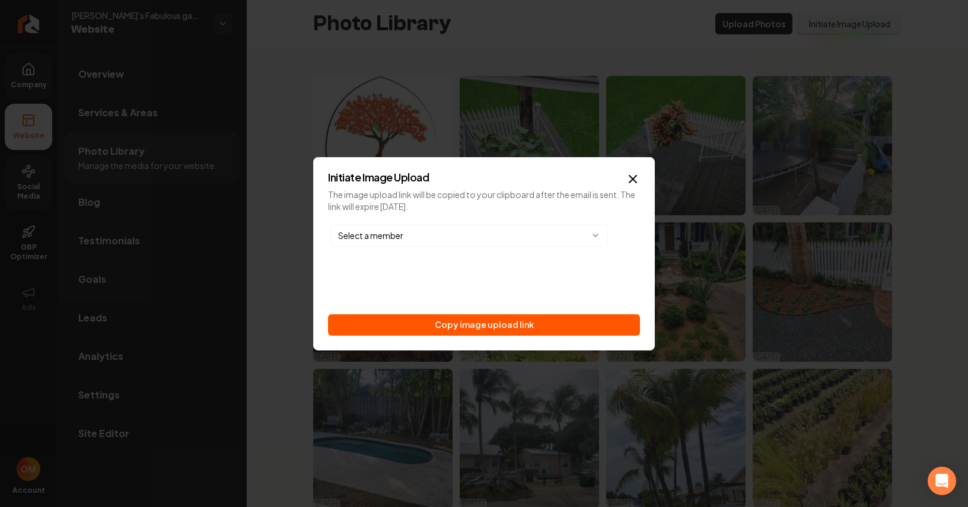
click at [475, 238] on body "Company Website Social Media GBP Optimizer Ads Account Fabi's Fabulous gardens …" at bounding box center [484, 253] width 968 height 507
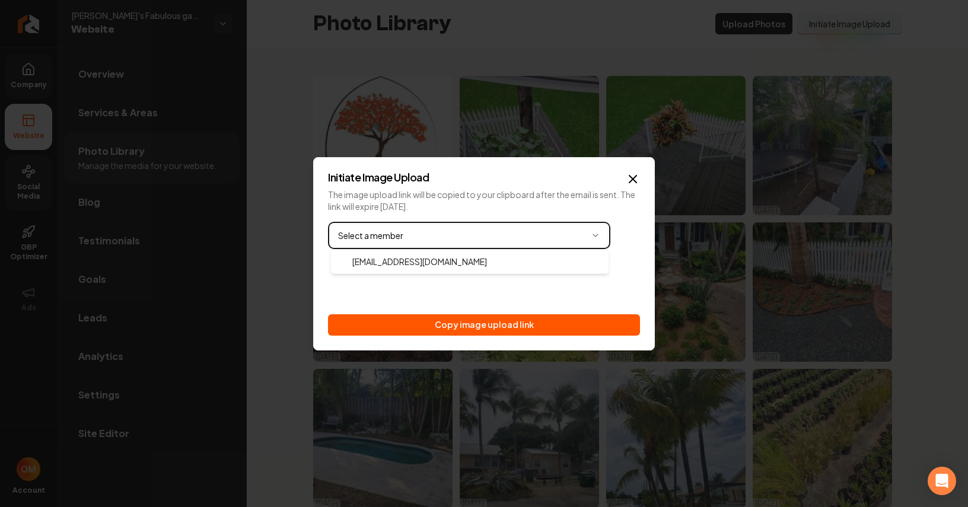
click at [479, 325] on body "Company Website Social Media GBP Optimizer Ads Account Fabi's Fabulous gardens …" at bounding box center [484, 253] width 968 height 507
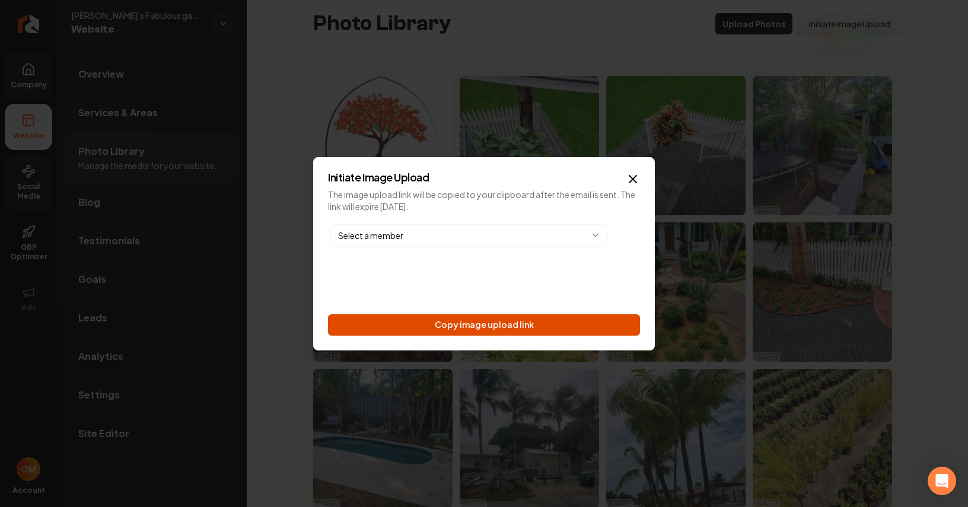
click at [477, 327] on button "Copy image upload link" at bounding box center [484, 324] width 312 height 21
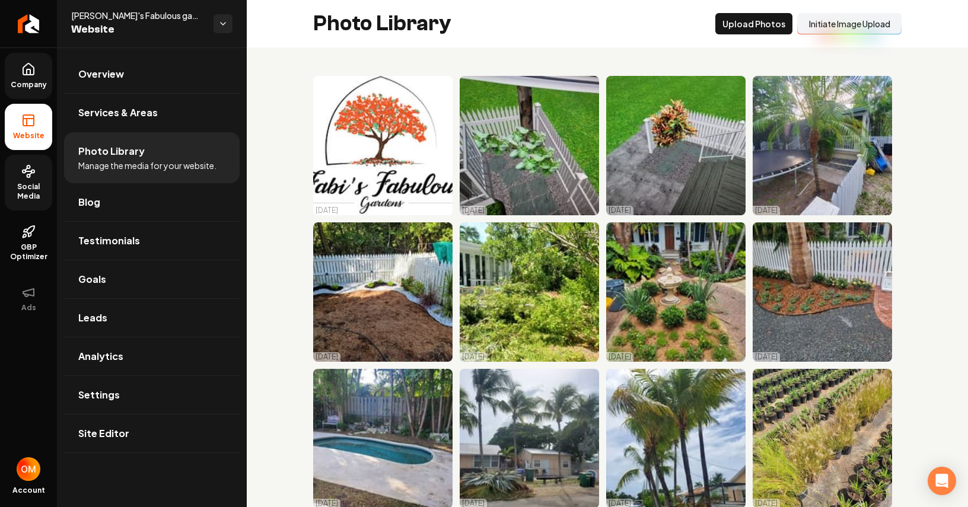
click at [27, 186] on span "Social Media" at bounding box center [28, 191] width 47 height 19
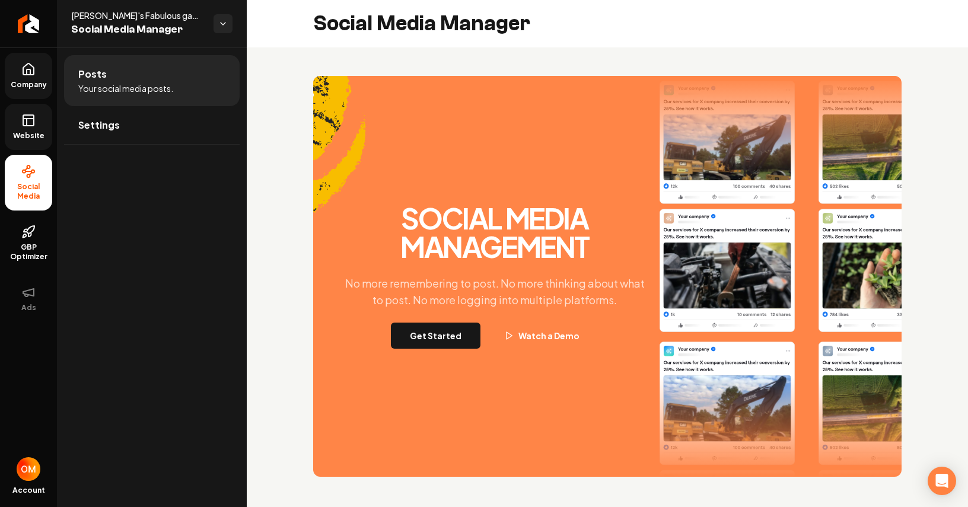
click at [416, 334] on button "Get Started" at bounding box center [436, 336] width 90 height 26
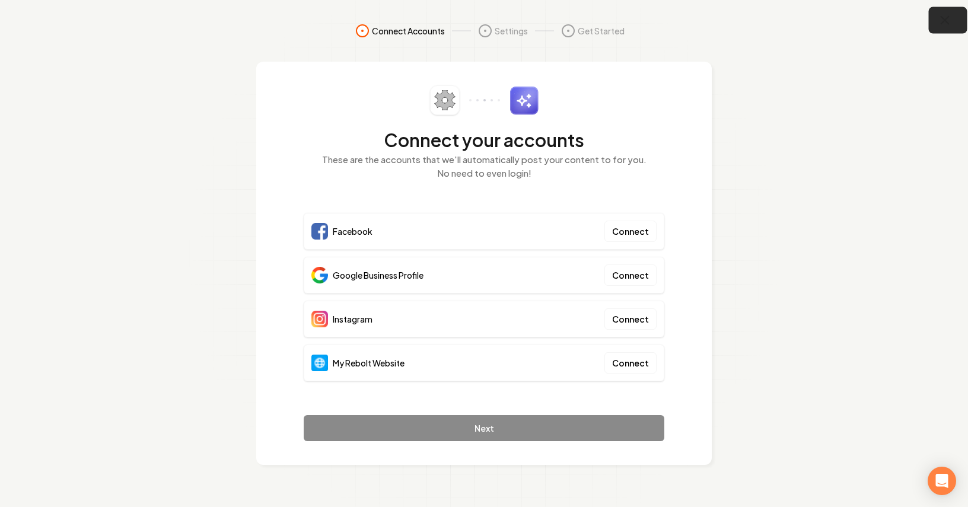
click at [945, 18] on icon "button" at bounding box center [944, 20] width 15 height 15
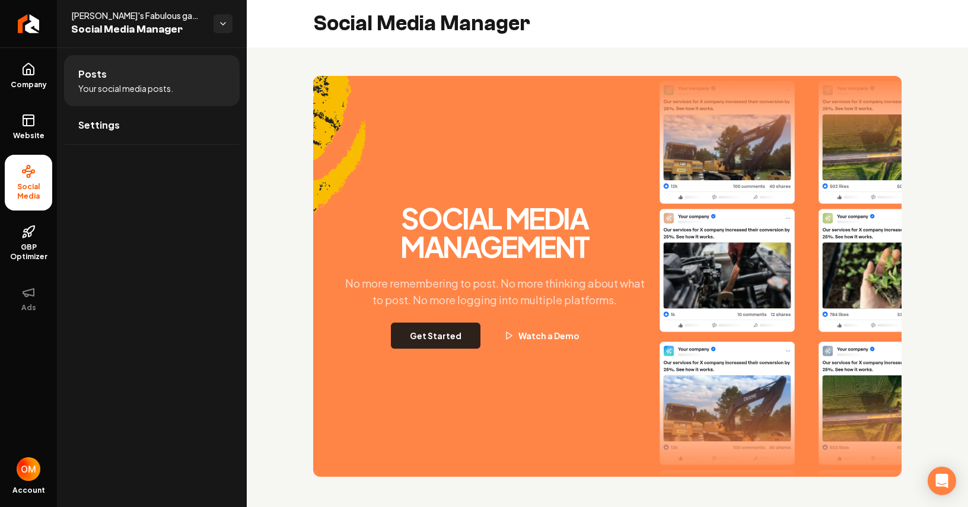
click at [443, 337] on button "Get Started" at bounding box center [436, 336] width 90 height 26
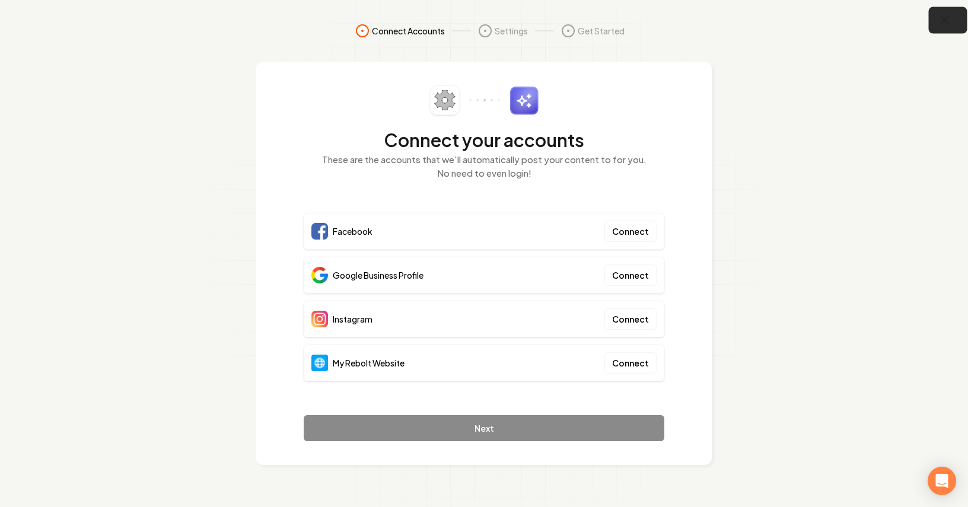
click at [942, 18] on icon "button" at bounding box center [945, 21] width 8 height 8
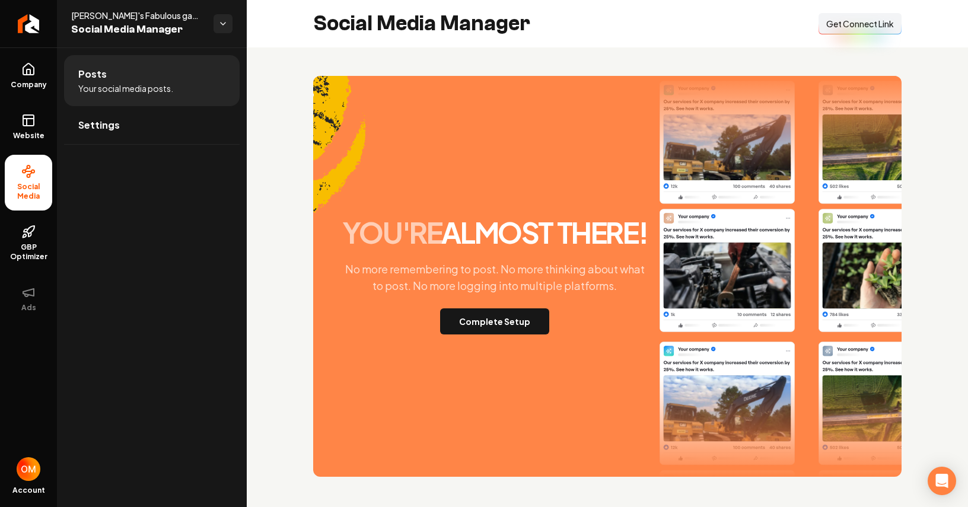
click at [863, 21] on span "Get Connect Link" at bounding box center [860, 24] width 68 height 12
click at [30, 128] on link "Website" at bounding box center [28, 127] width 47 height 46
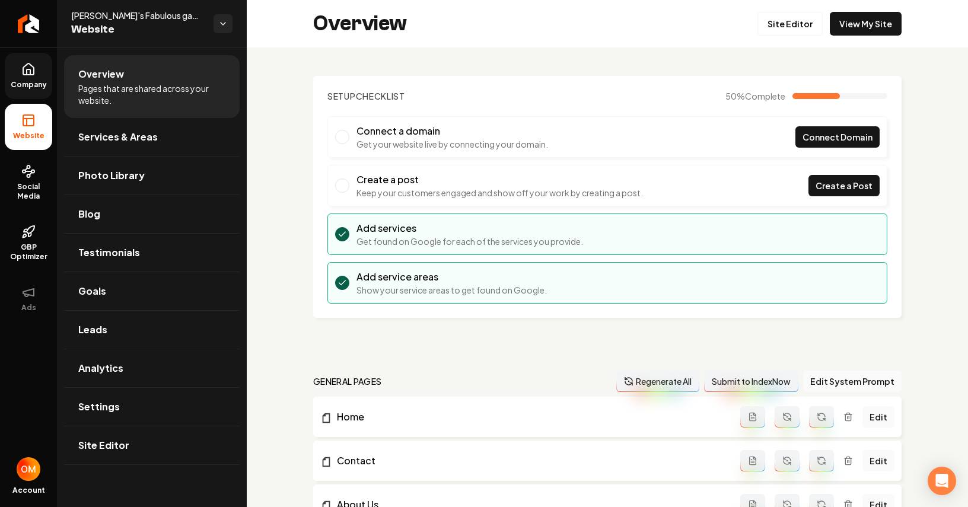
click at [33, 76] on link "Company" at bounding box center [28, 76] width 47 height 46
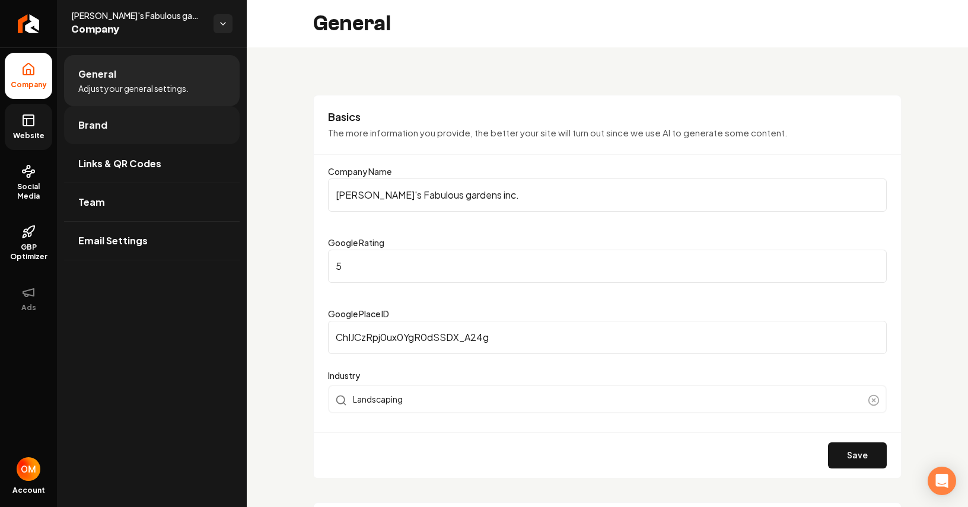
click at [106, 128] on link "Brand" at bounding box center [152, 125] width 176 height 38
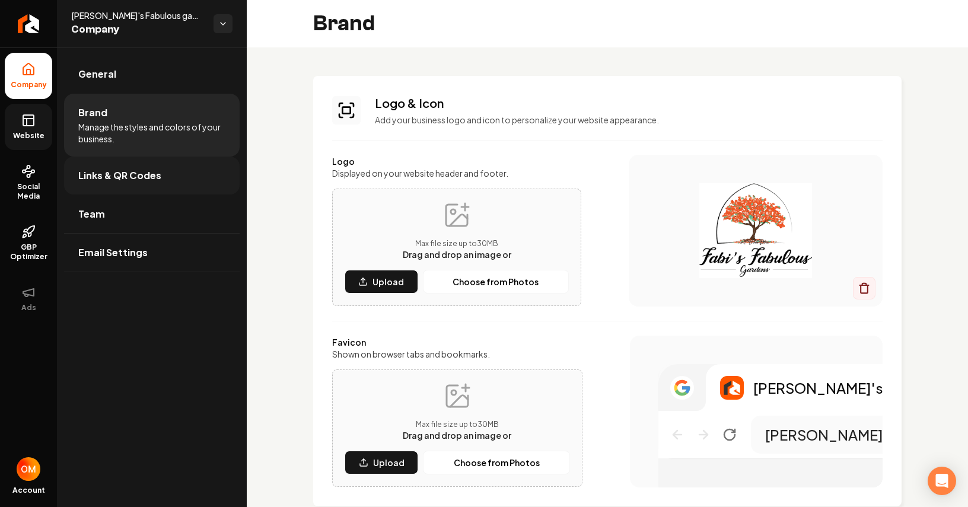
click at [186, 174] on link "Links & QR Codes" at bounding box center [152, 176] width 176 height 38
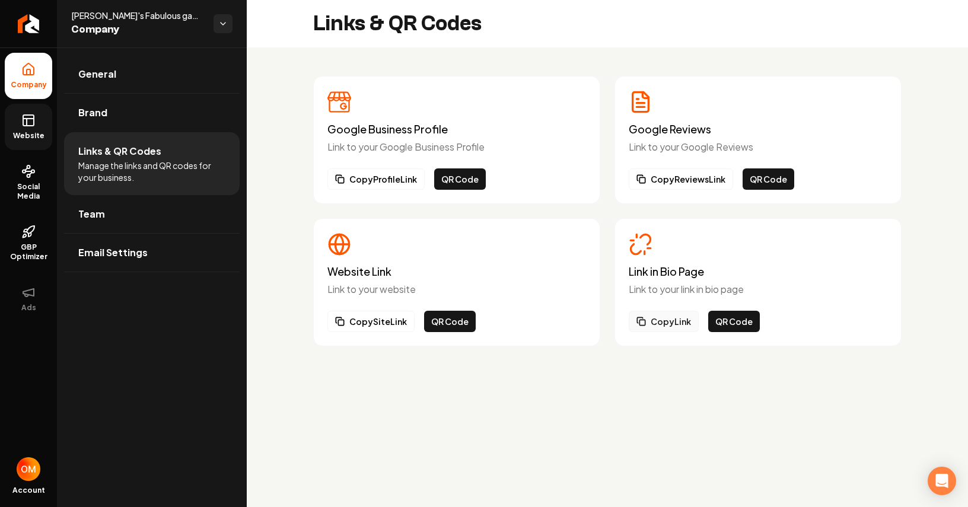
click at [662, 318] on button "Copy Link" at bounding box center [664, 321] width 70 height 21
click at [40, 109] on link "Website" at bounding box center [28, 127] width 47 height 46
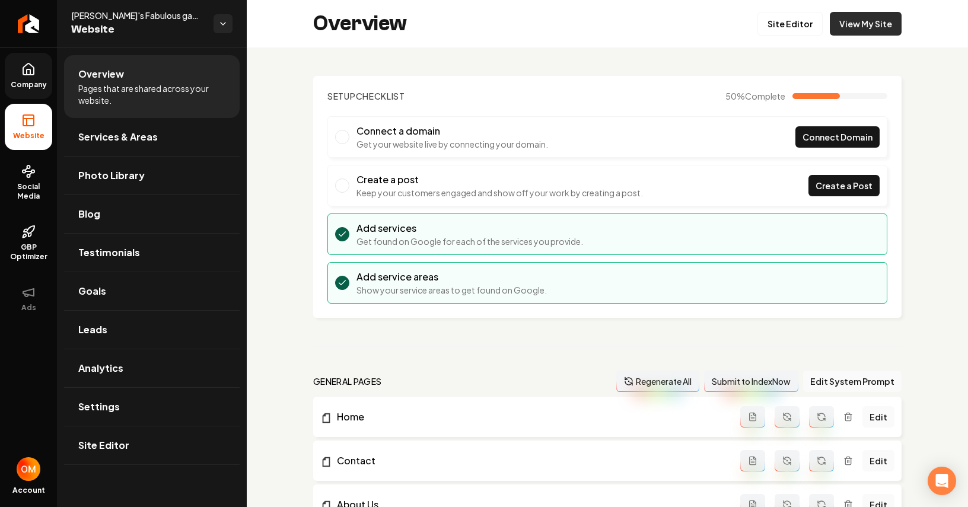
click at [859, 21] on link "View My Site" at bounding box center [866, 24] width 72 height 24
